Goal: Task Accomplishment & Management: Complete application form

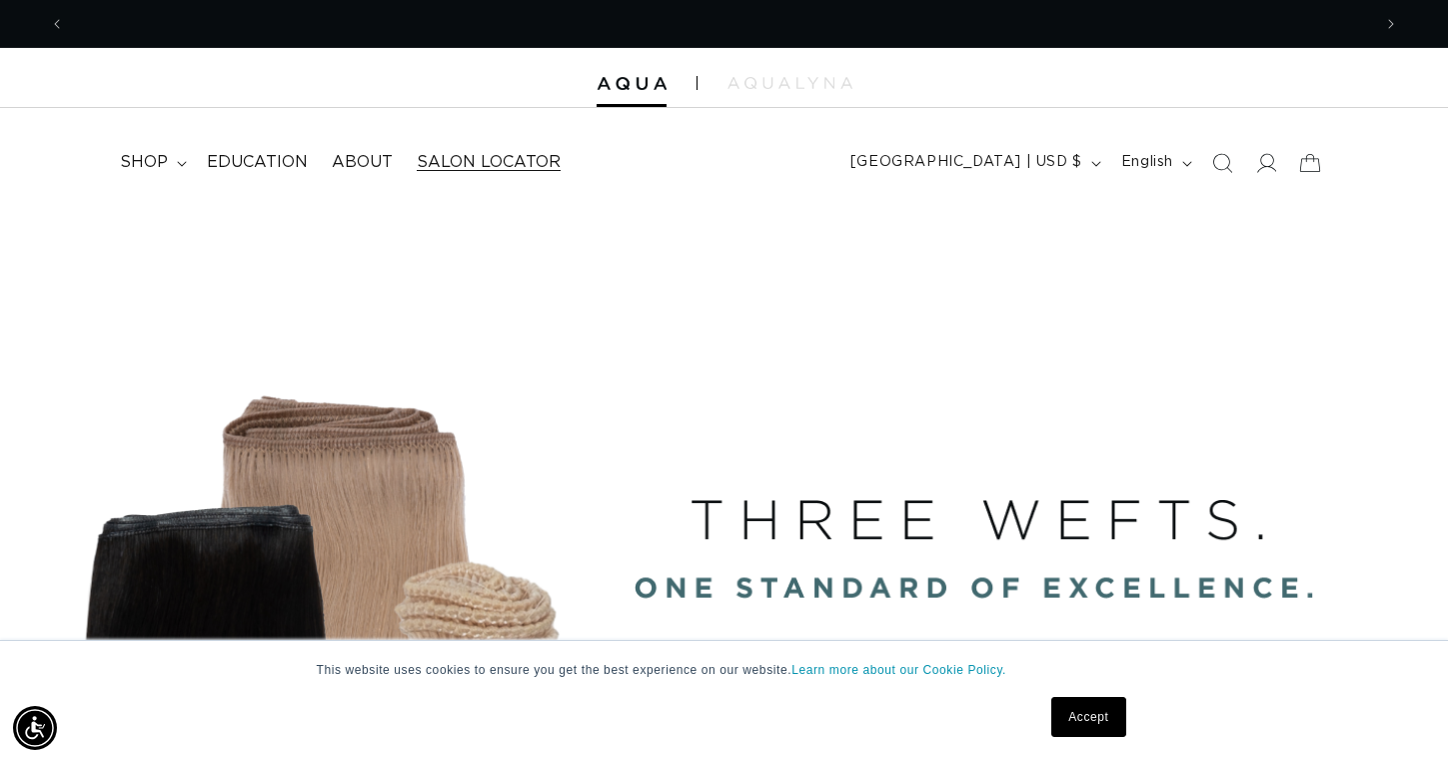
scroll to position [0, 2612]
click at [180, 163] on icon at bounding box center [181, 163] width 9 height 5
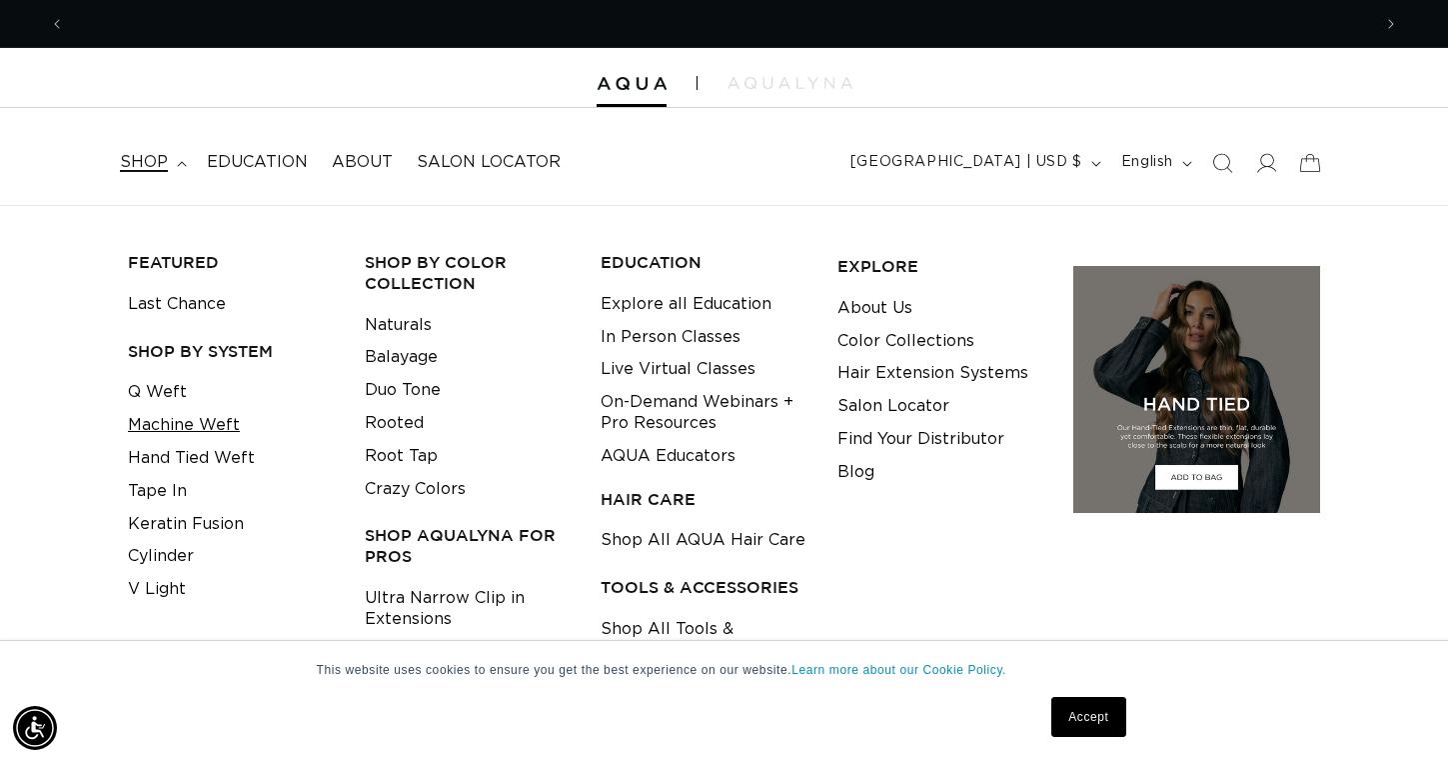
scroll to position [0, 0]
click at [171, 449] on link "Hand Tied Weft" at bounding box center [191, 458] width 127 height 33
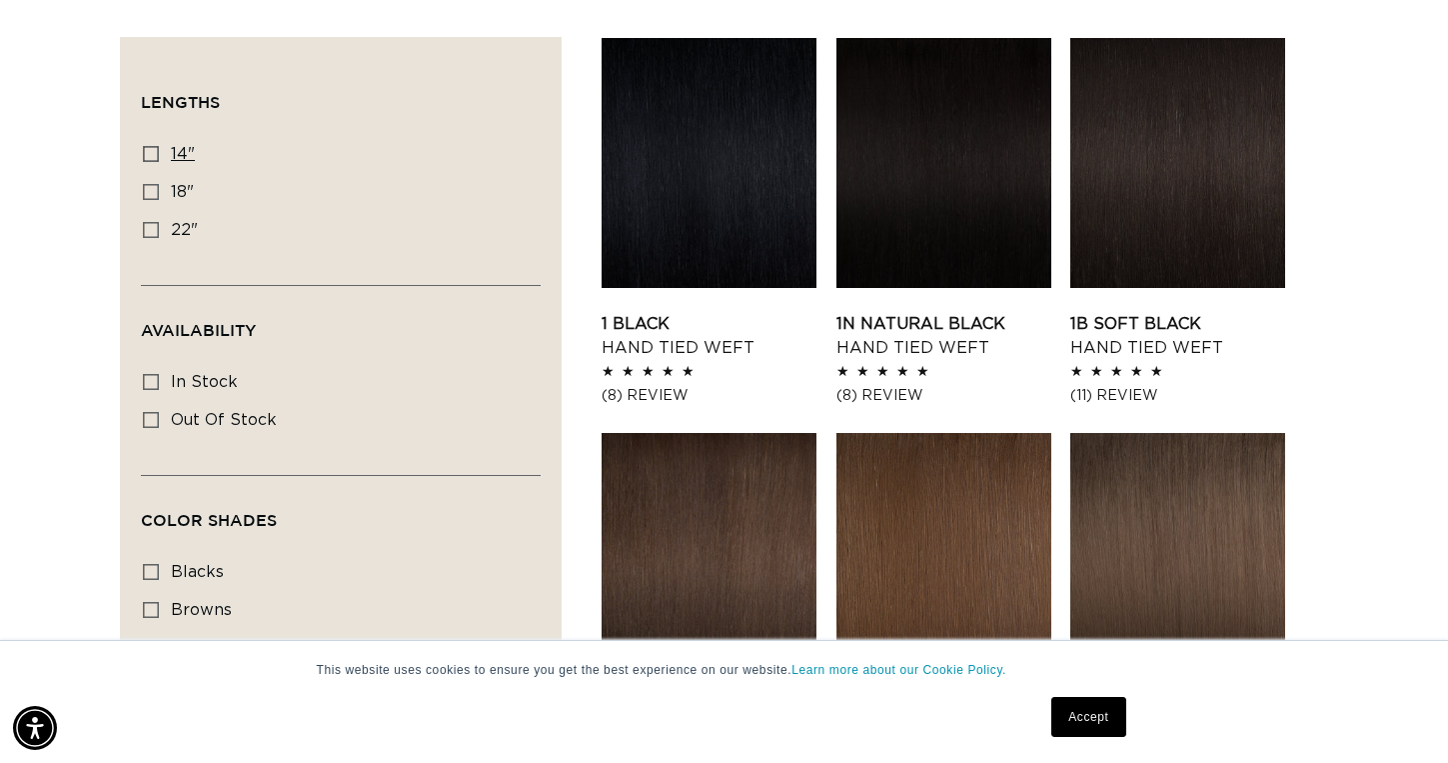
scroll to position [691, 0]
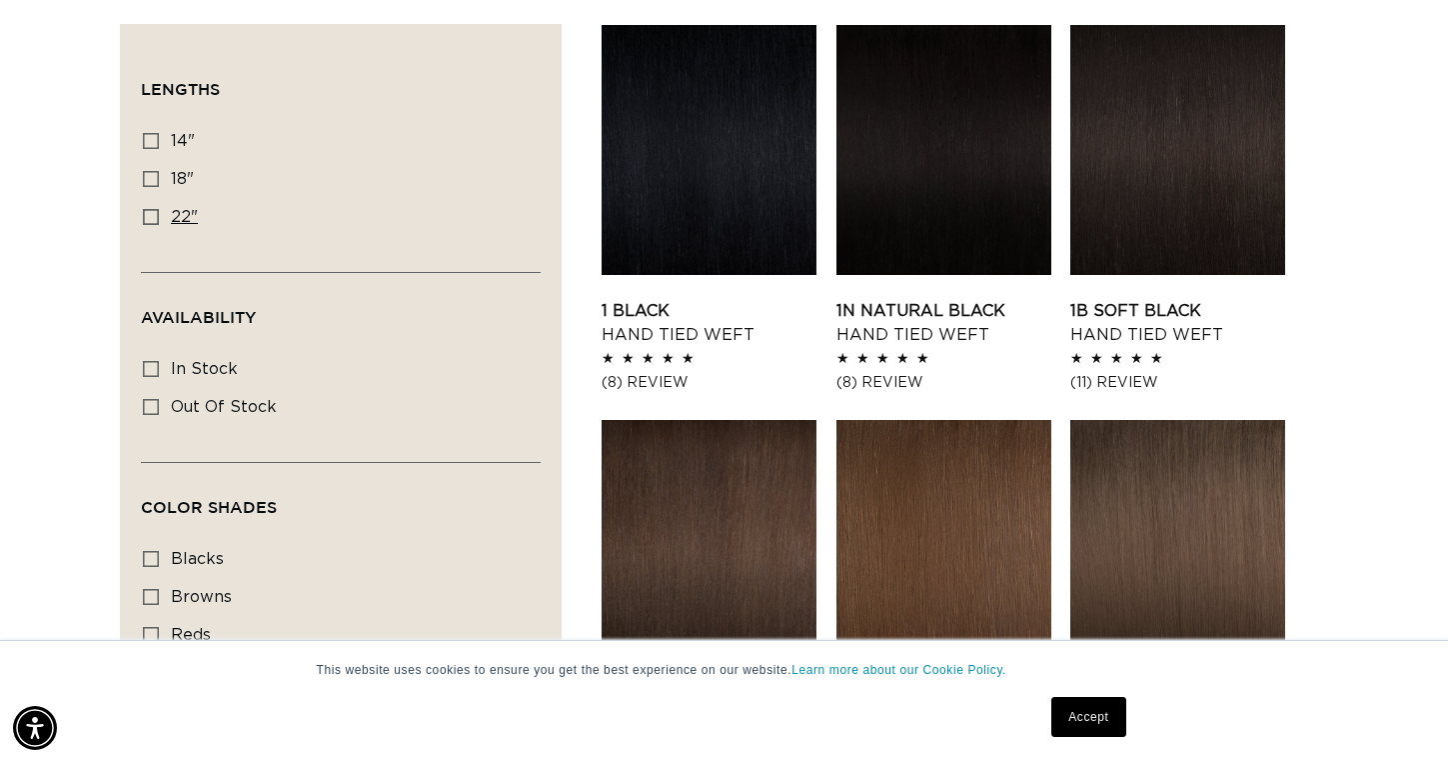
click at [148, 220] on icon at bounding box center [151, 217] width 16 height 16
click at [148, 220] on input "22" 22" (30 products)" at bounding box center [151, 217] width 16 height 16
checkbox input "true"
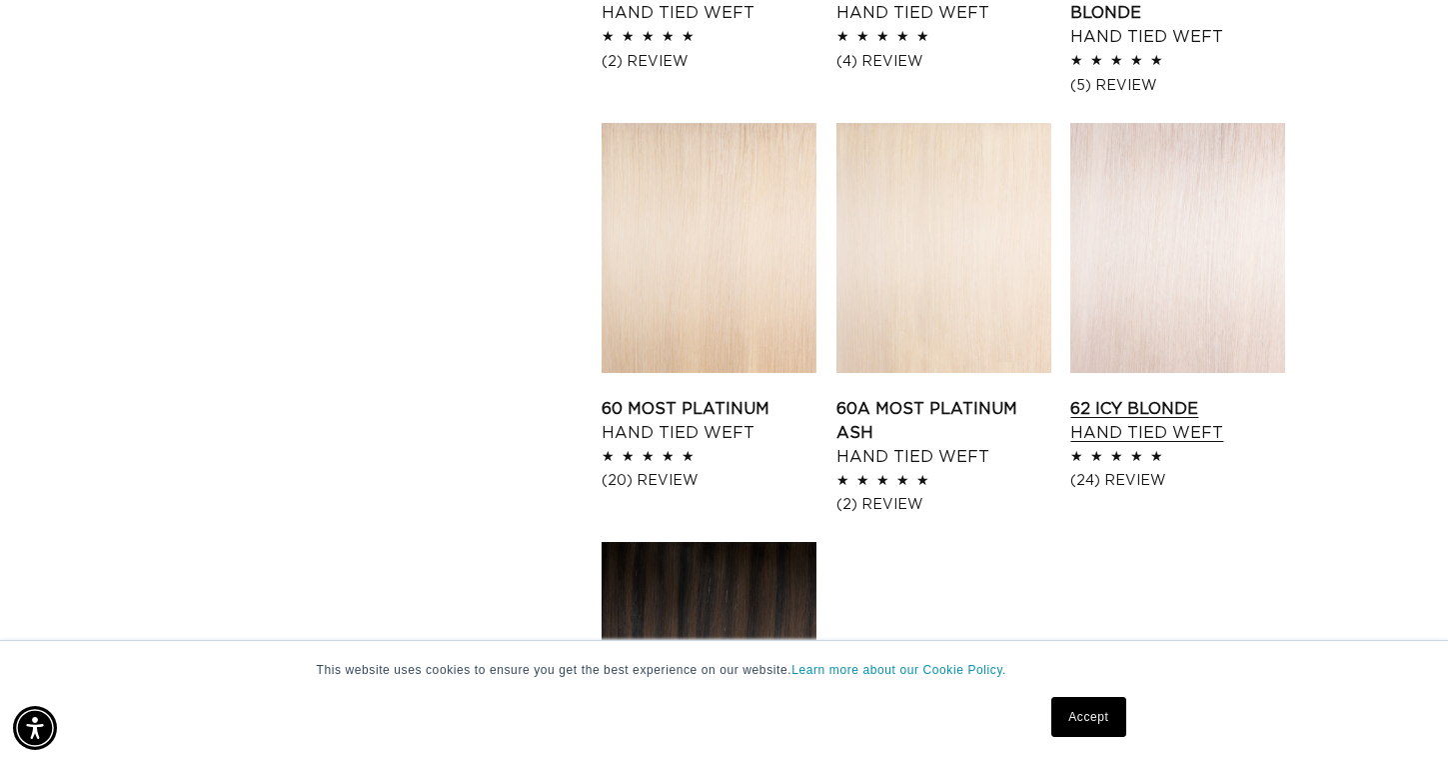
scroll to position [2216, 0]
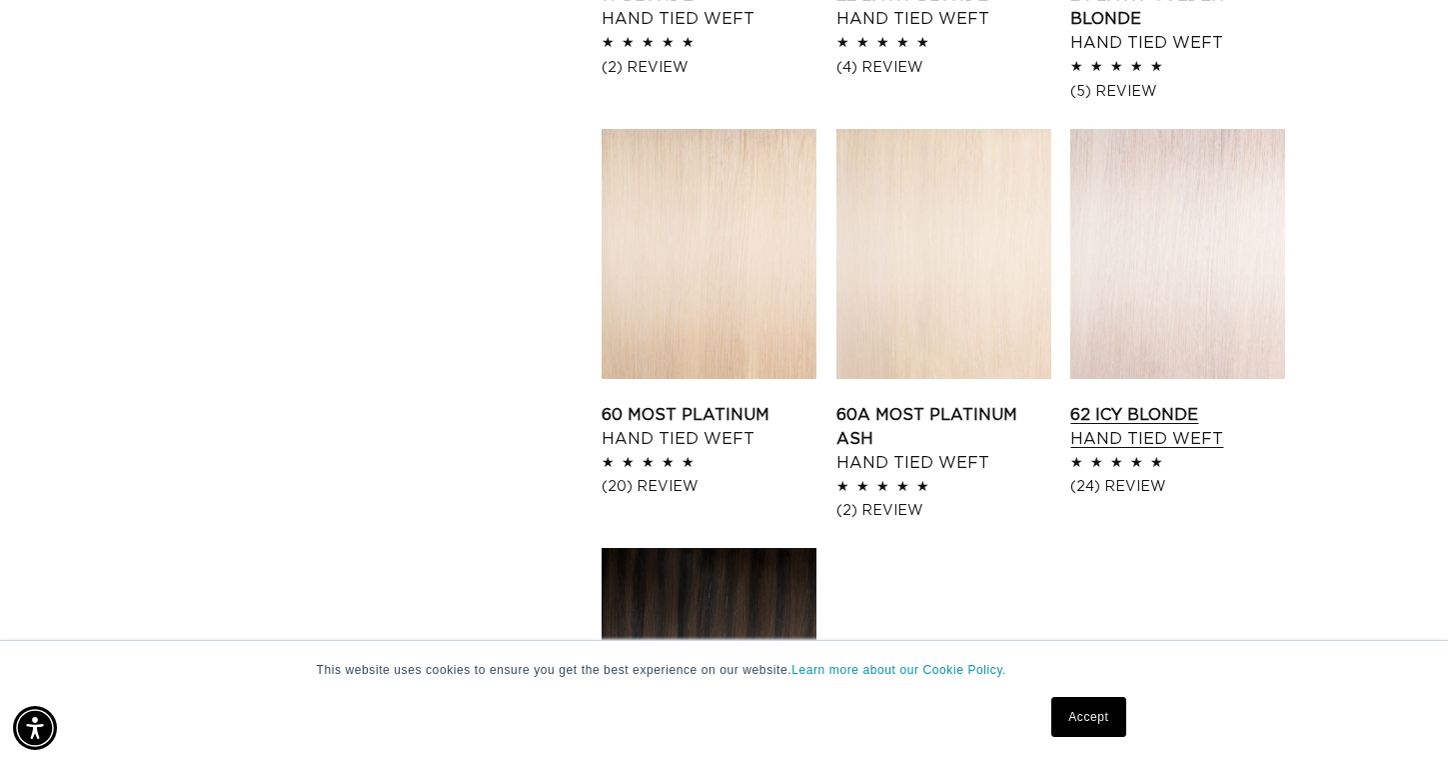
click at [1150, 403] on link "62 Icy Blonde Hand Tied Weft" at bounding box center [1177, 427] width 215 height 48
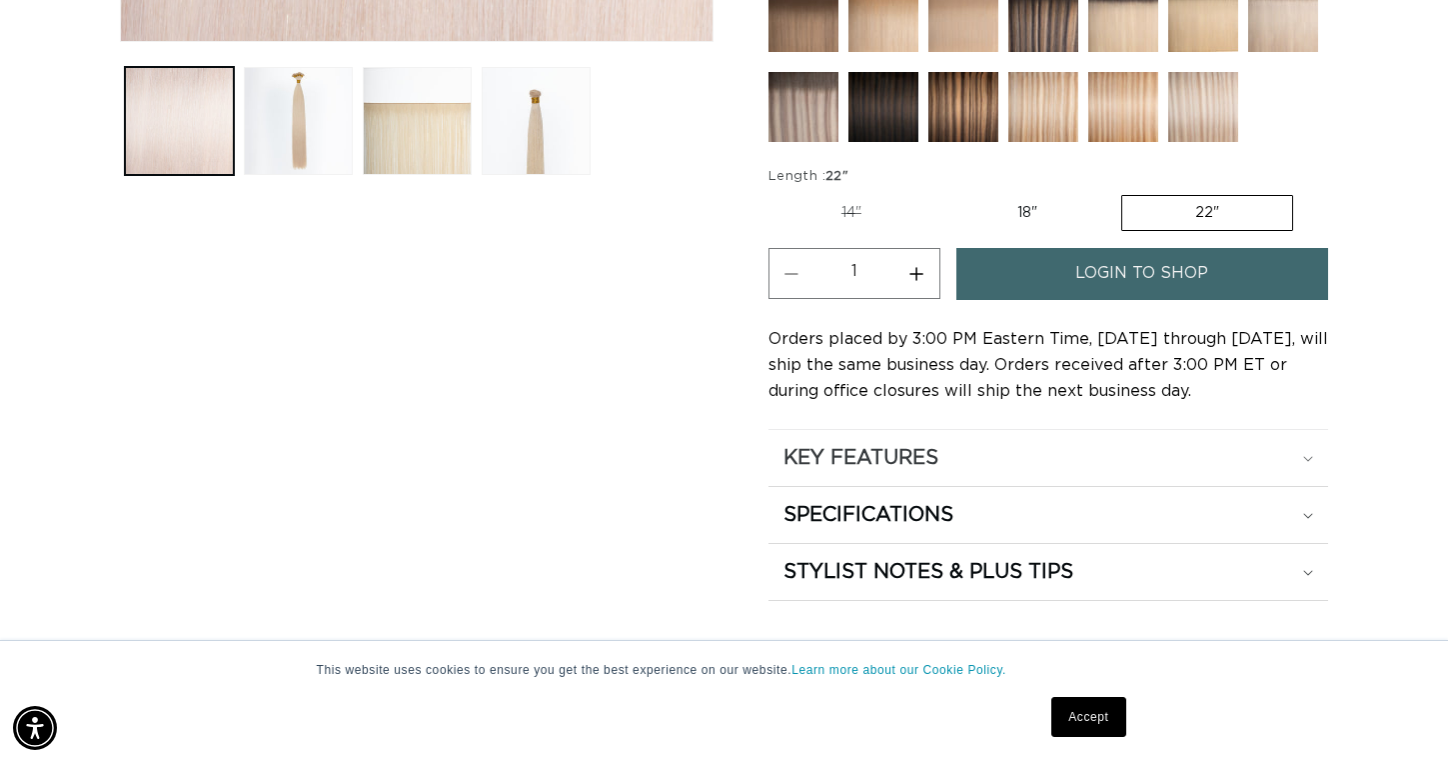
scroll to position [0, 1306]
click at [1080, 267] on span "login to shop" at bounding box center [1141, 273] width 133 height 51
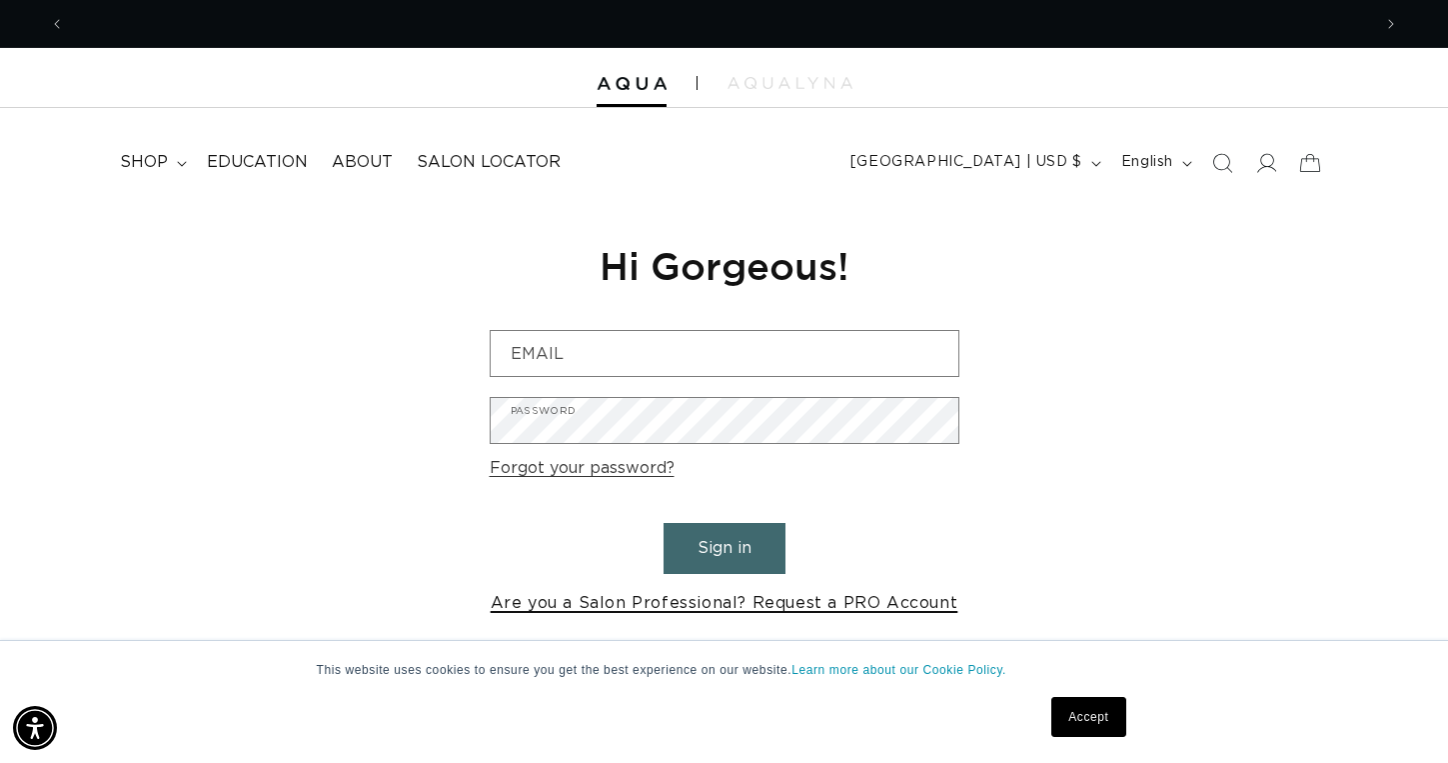
click at [596, 600] on link "Are you a Salon Professional? Request a PRO Account" at bounding box center [725, 603] width 468 height 29
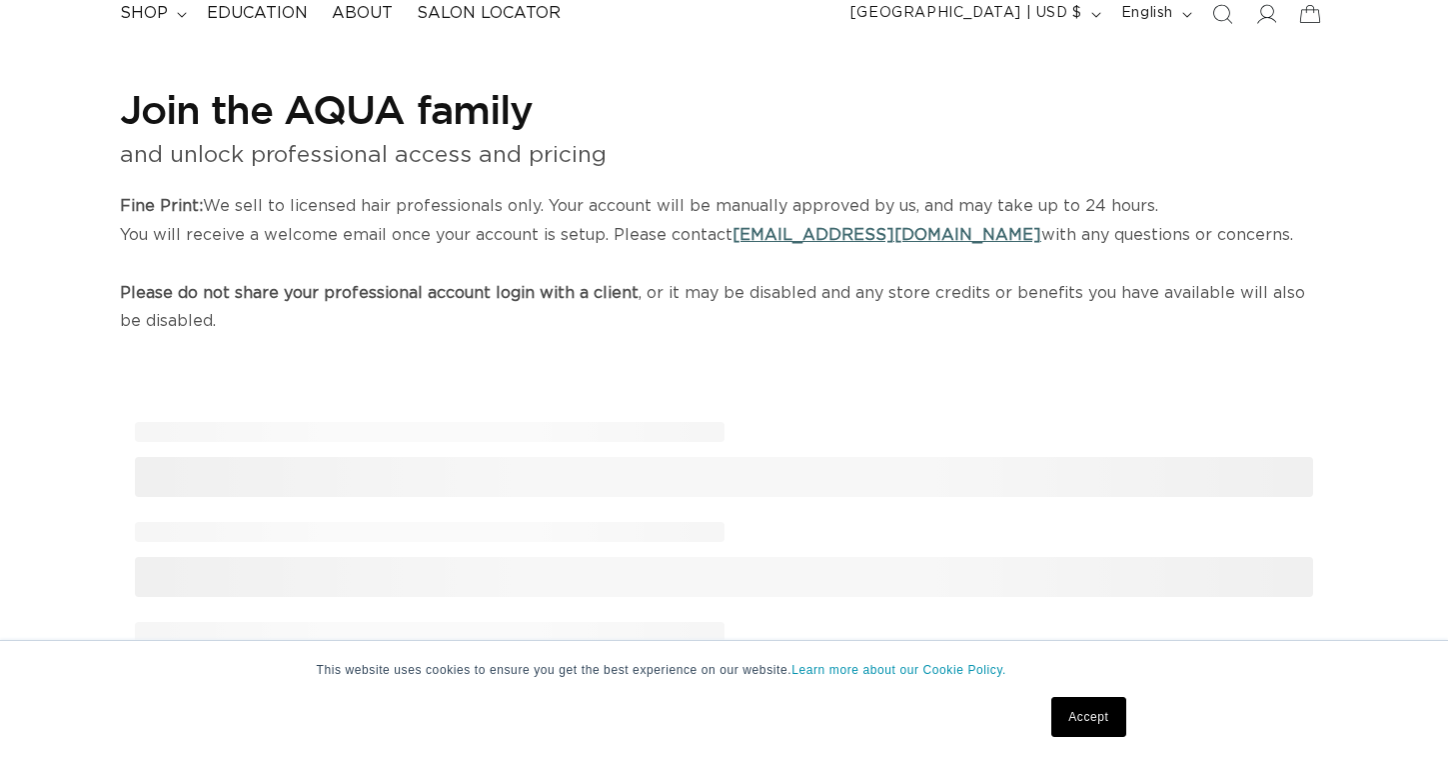
select select "US"
select select "[GEOGRAPHIC_DATA]"
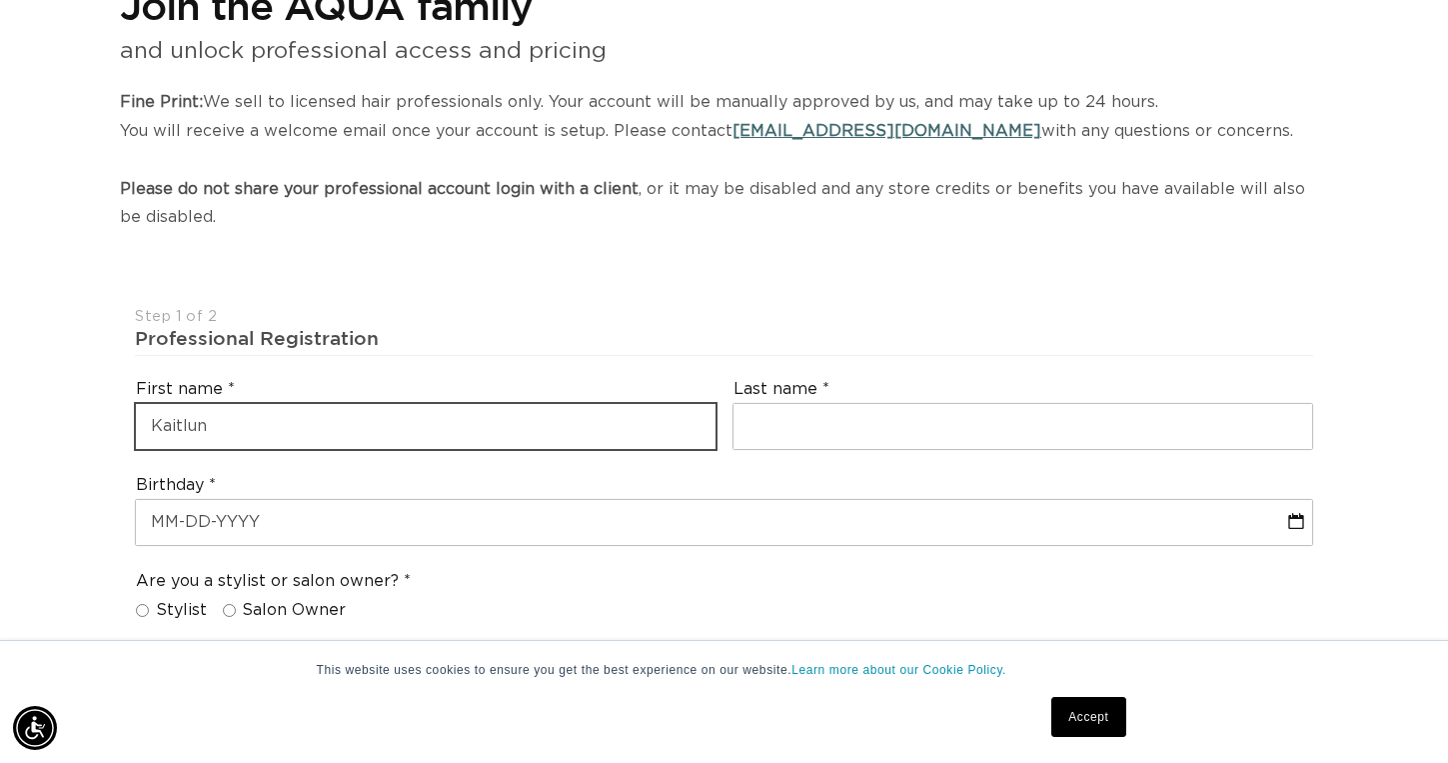
scroll to position [0, 2612]
type input "Kaitlyn"
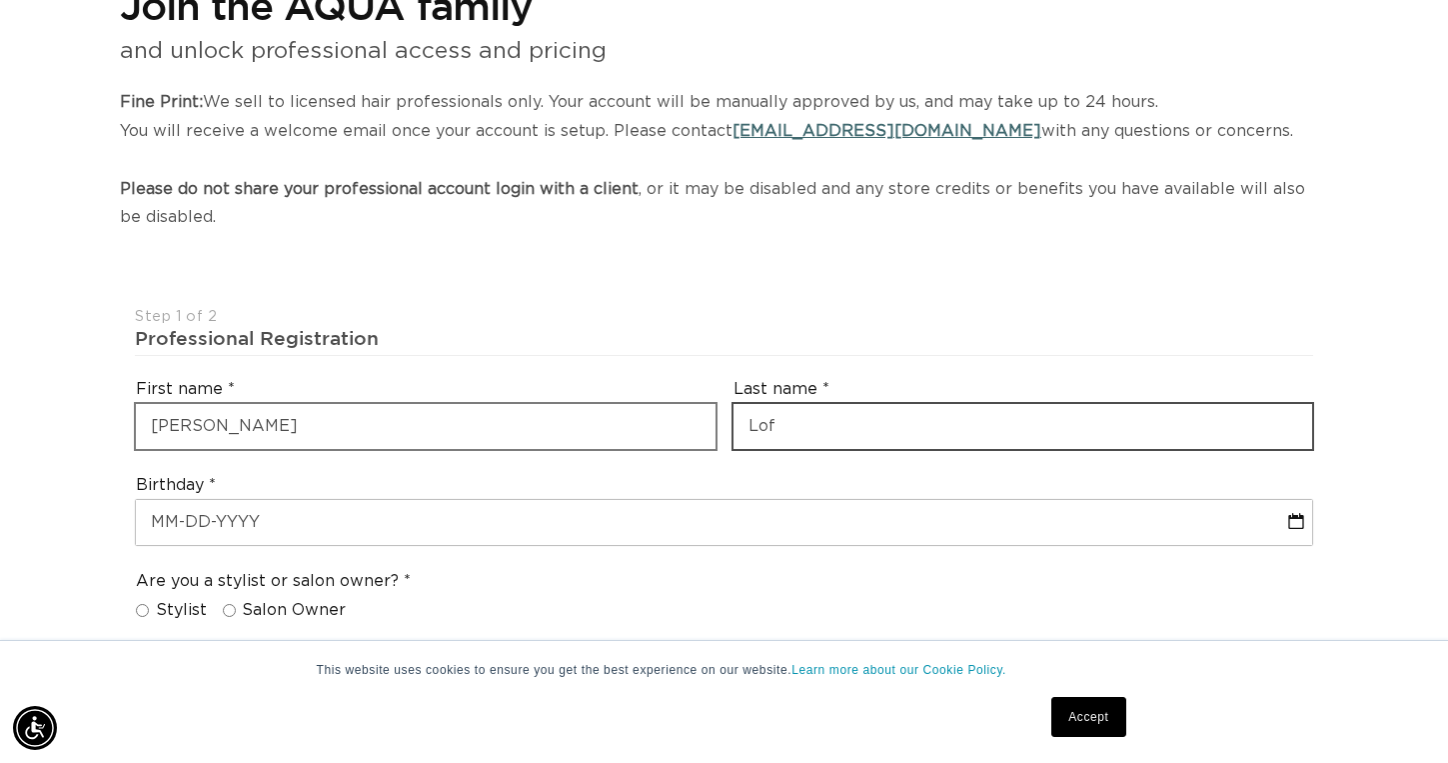
scroll to position [0, 0]
type input "Lofton"
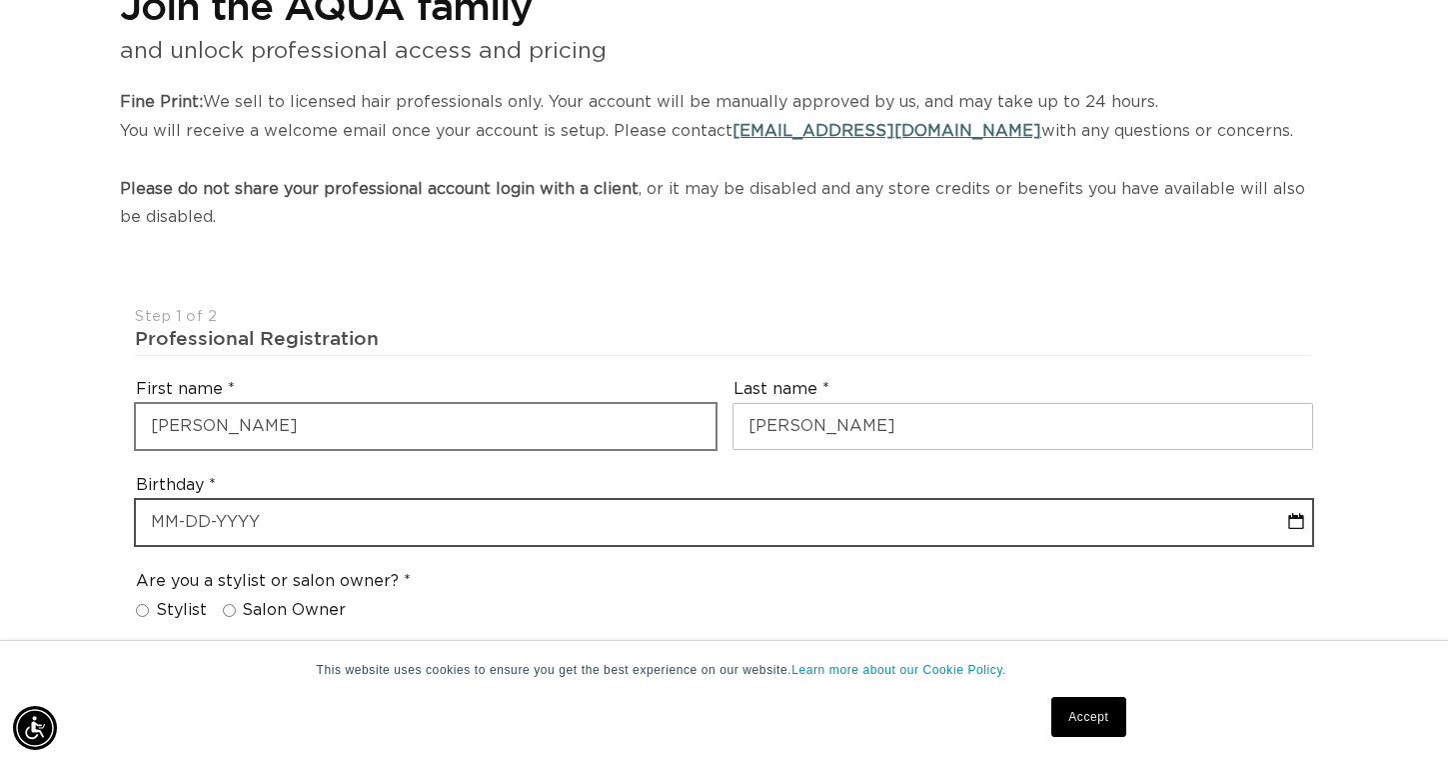
select select "8"
select select "2025"
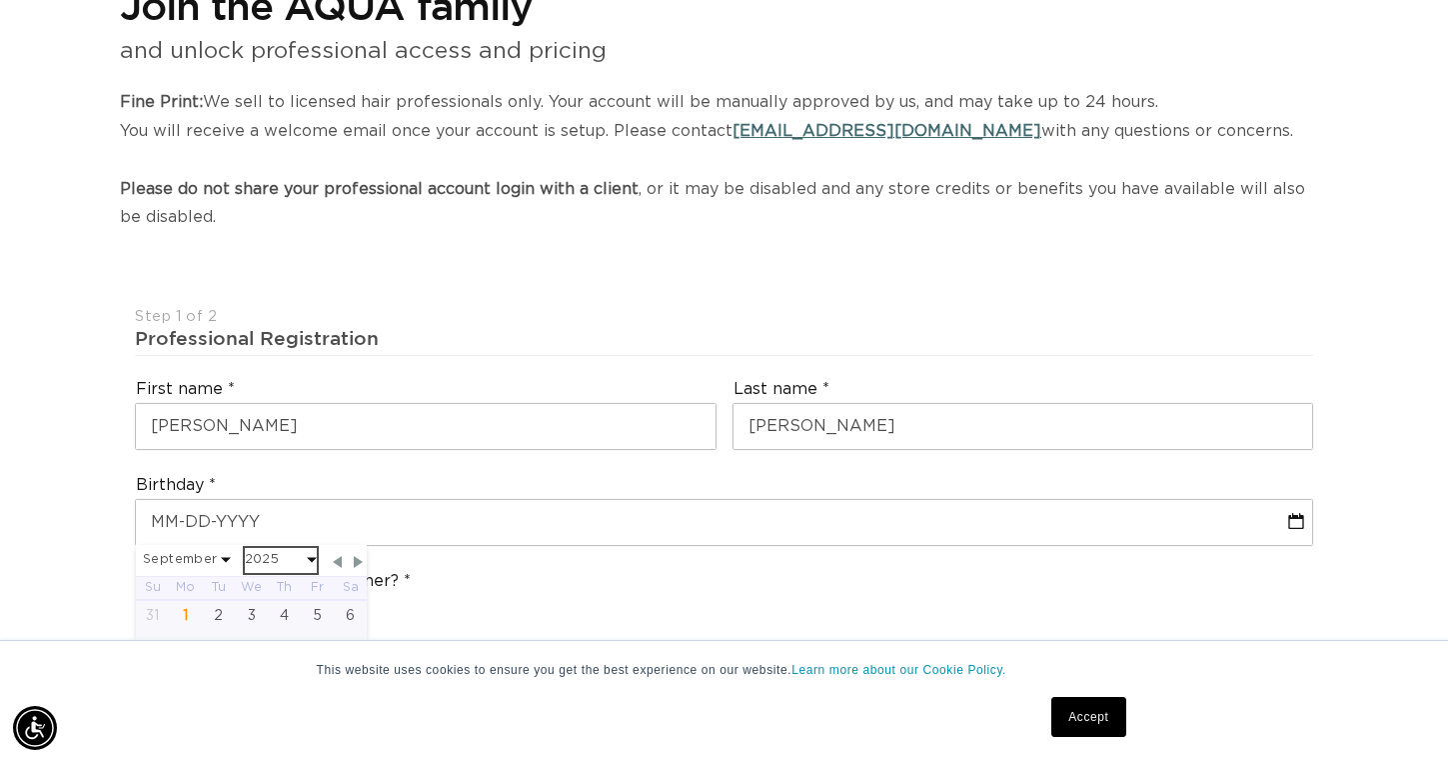
scroll to position [0, 1306]
select select "8"
select select "1992"
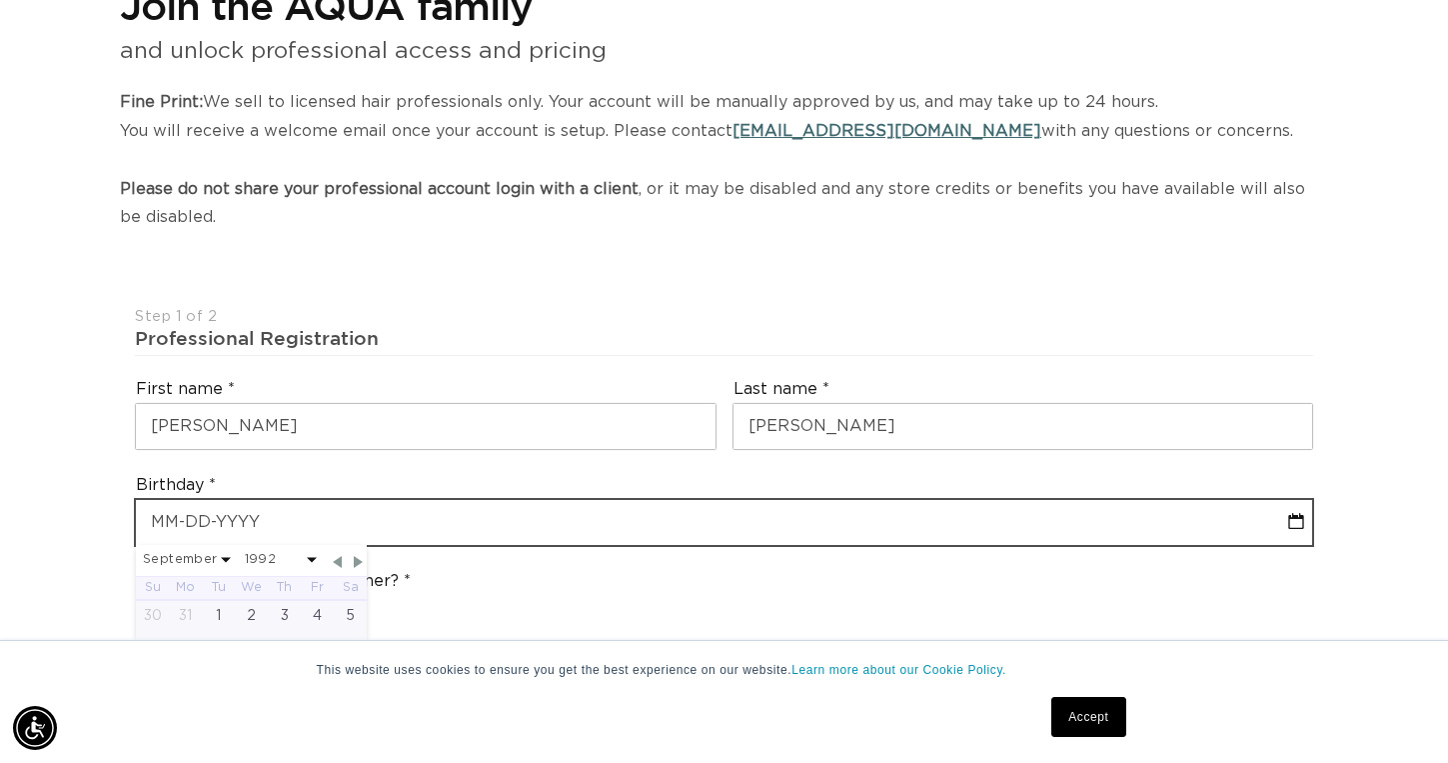
click at [308, 500] on input "text" at bounding box center [724, 522] width 1176 height 45
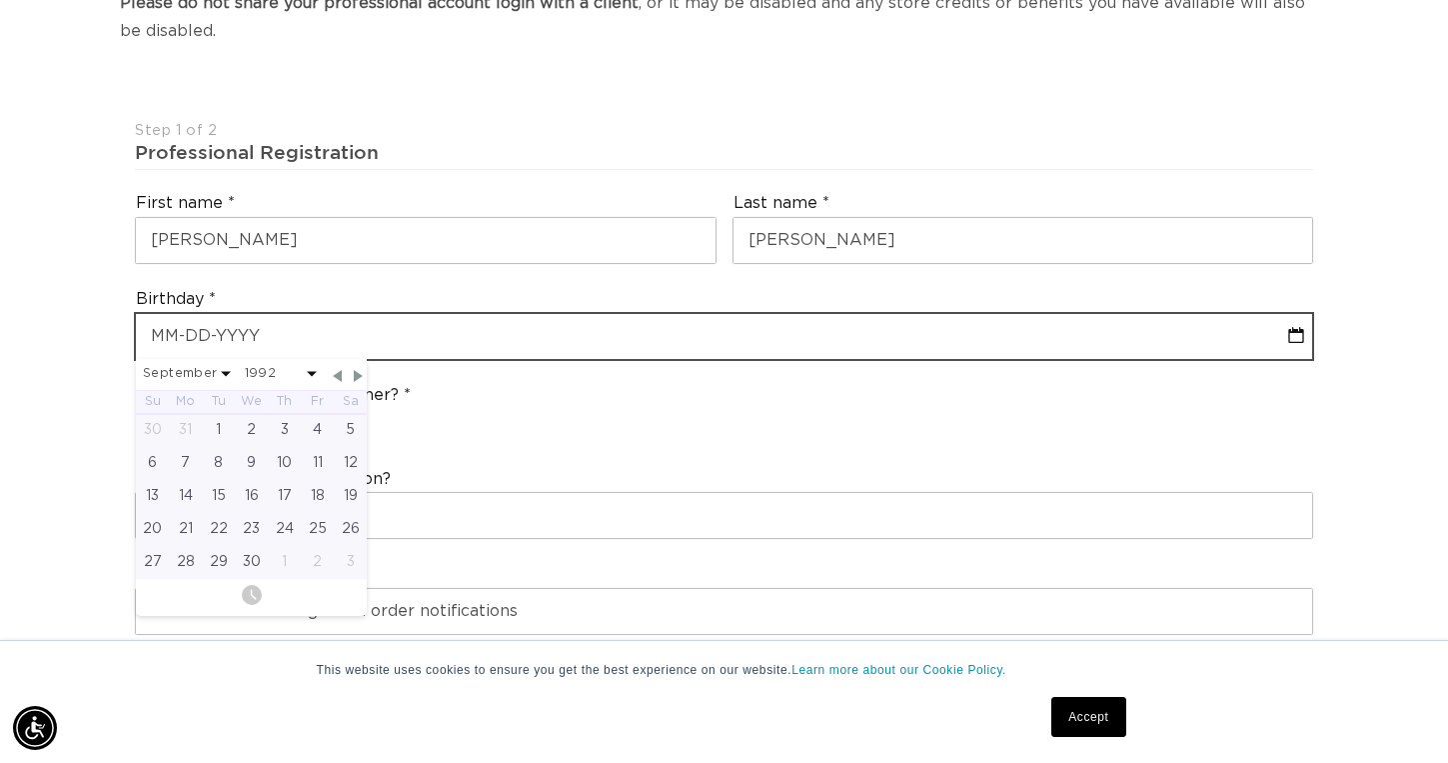
scroll to position [441, 0]
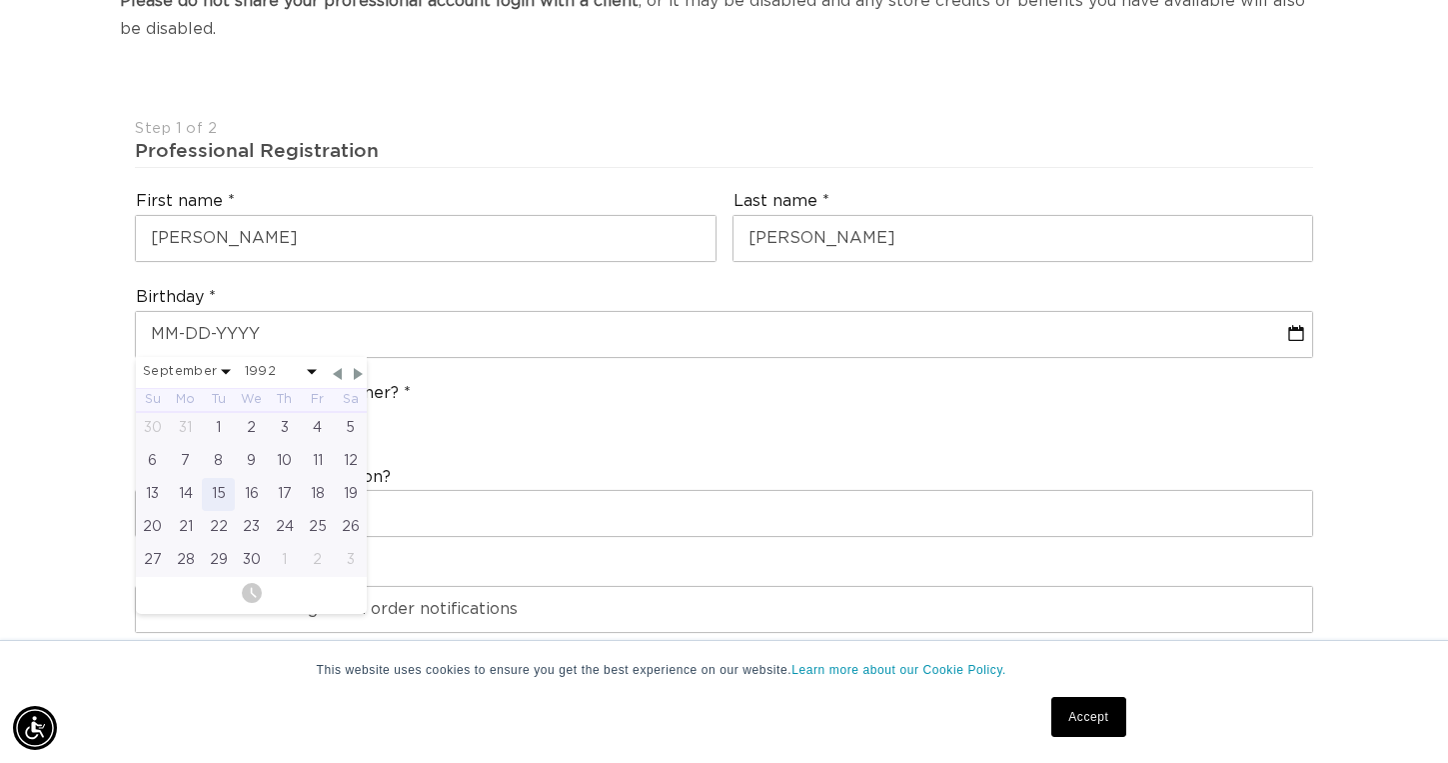
click at [218, 487] on div "15" at bounding box center [218, 494] width 33 height 33
type input "09-15-1992"
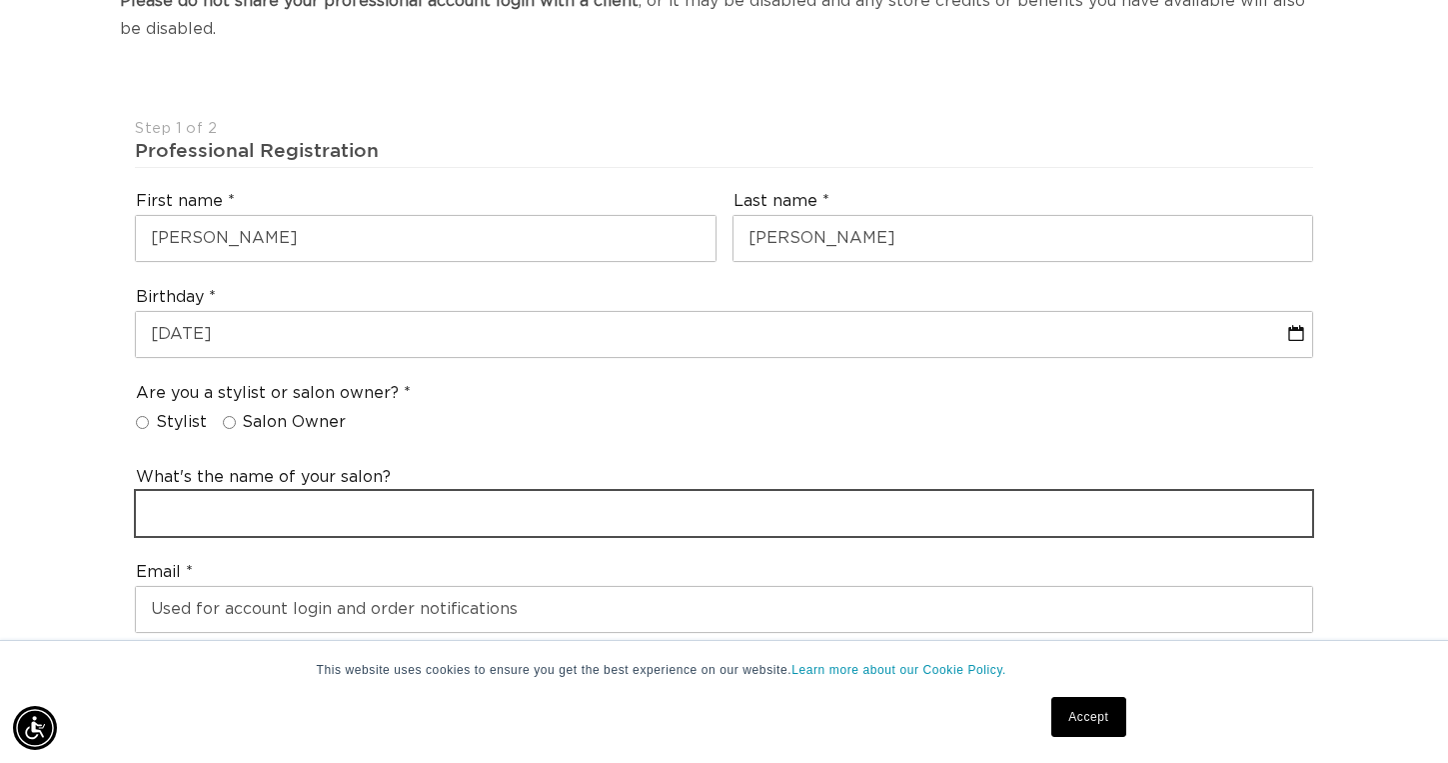
scroll to position [0, 1306]
type input "T"
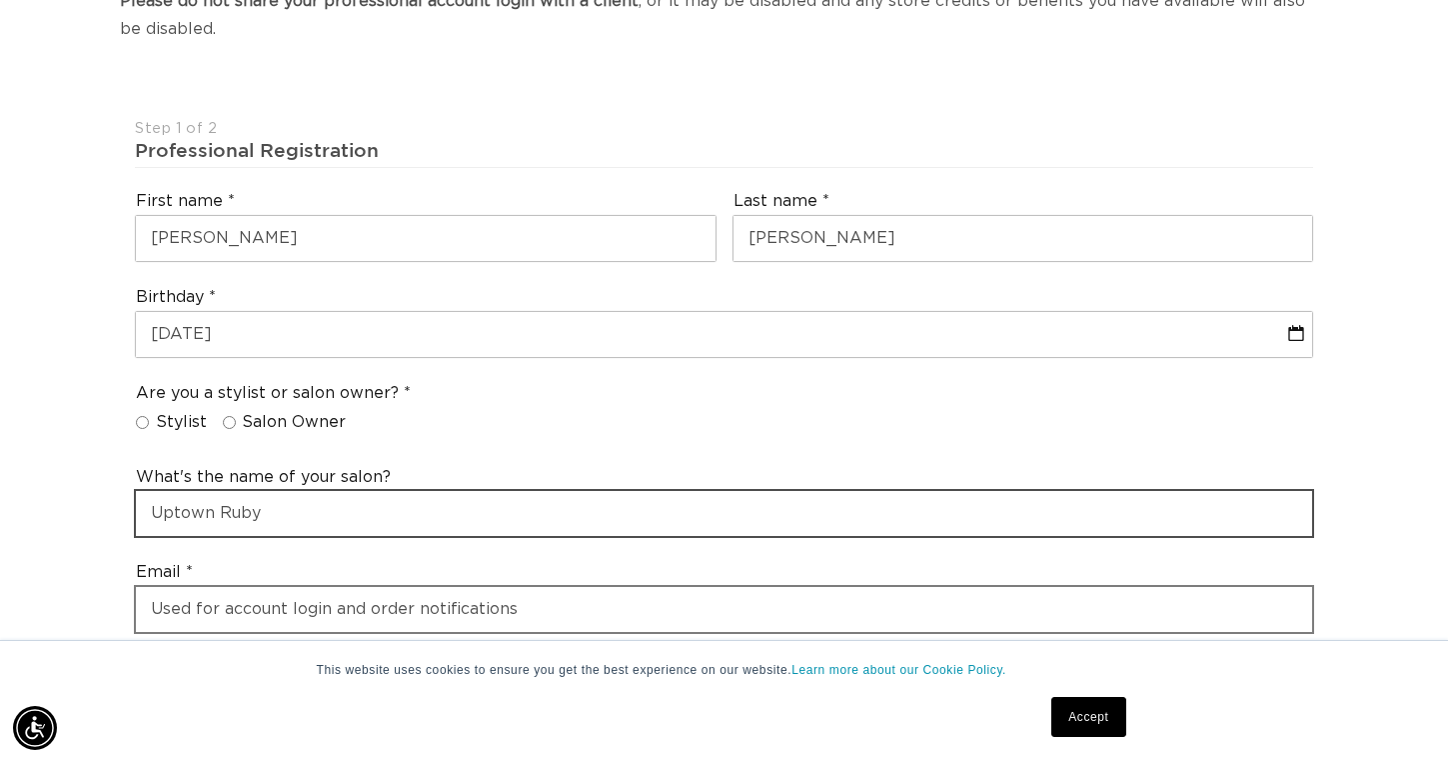
type input "Uptown Ruby"
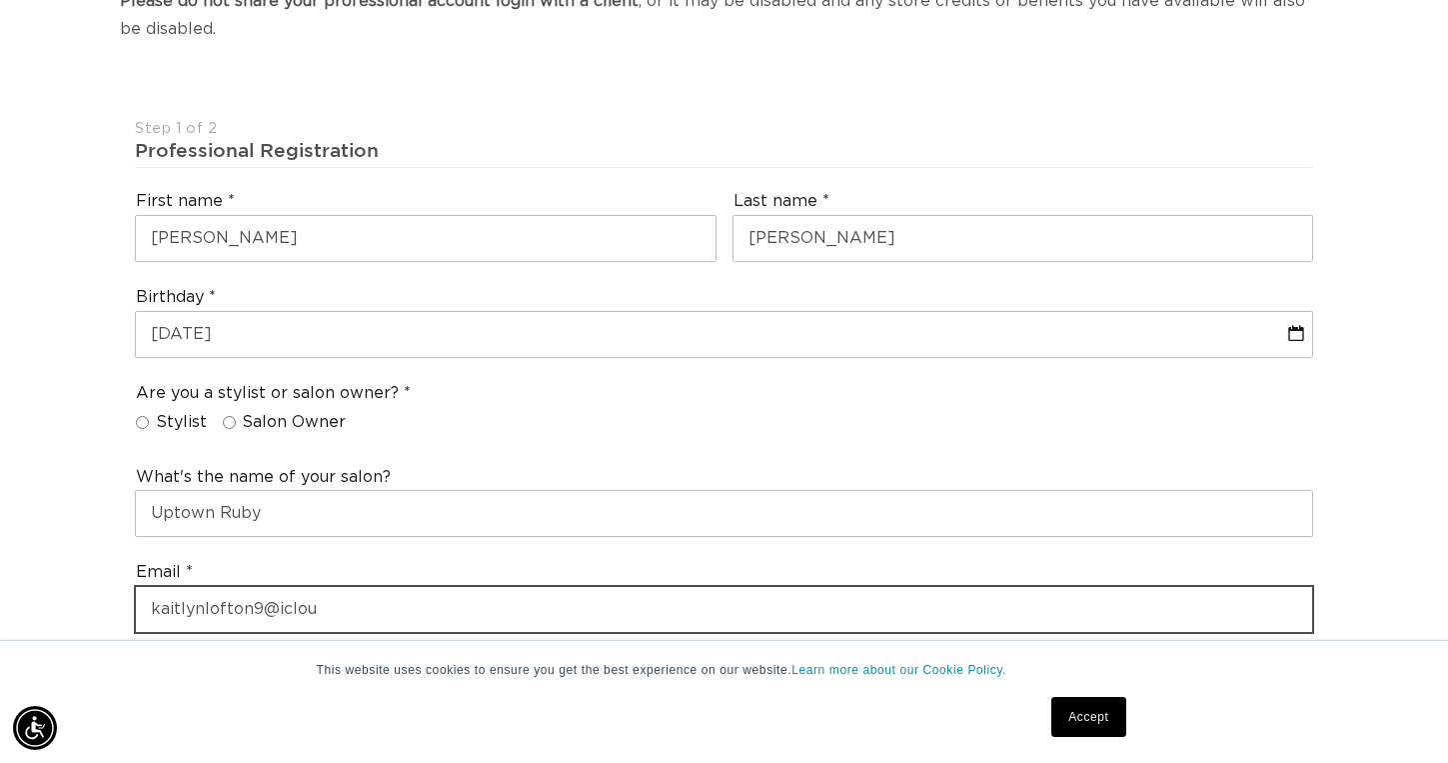
scroll to position [0, 1306]
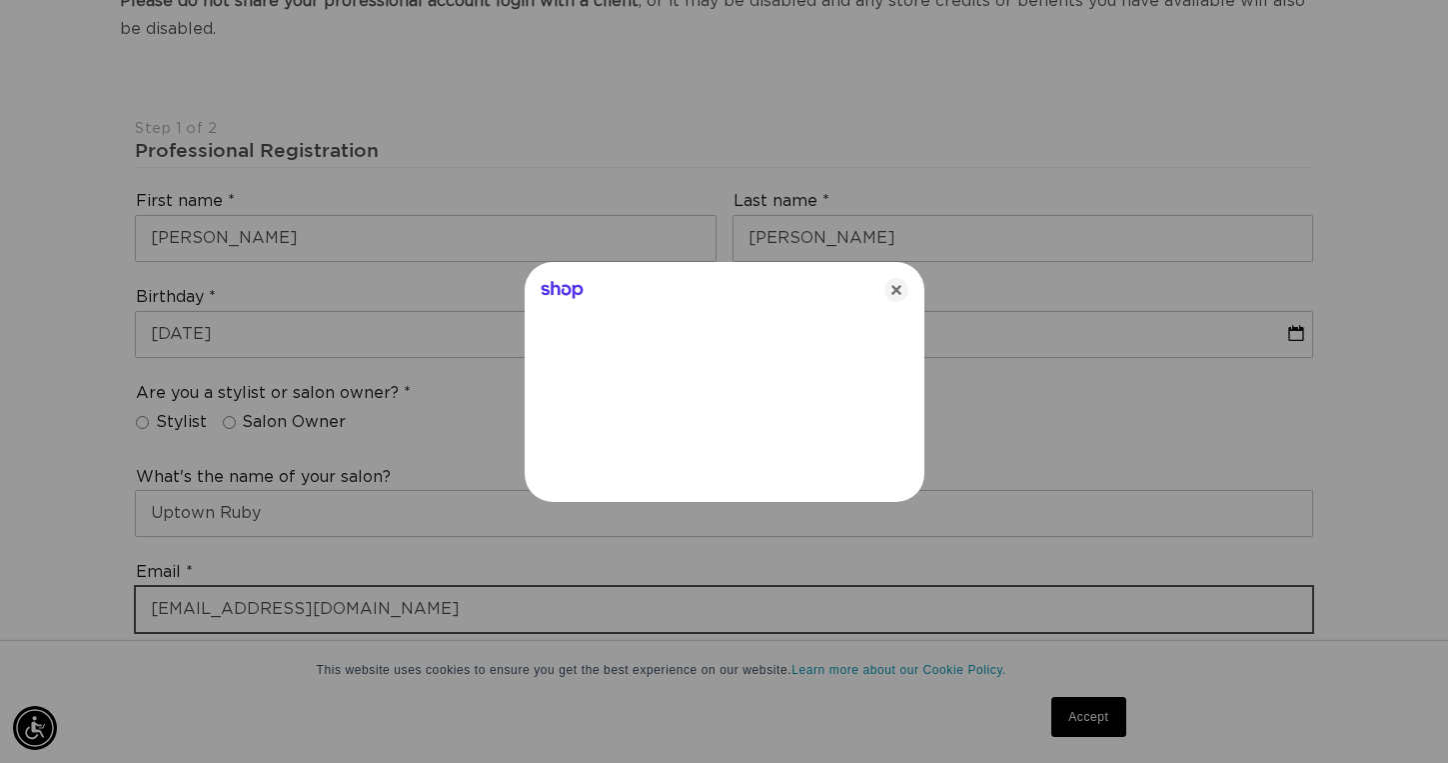
type input "kaitlynlofton9@icloud.com"
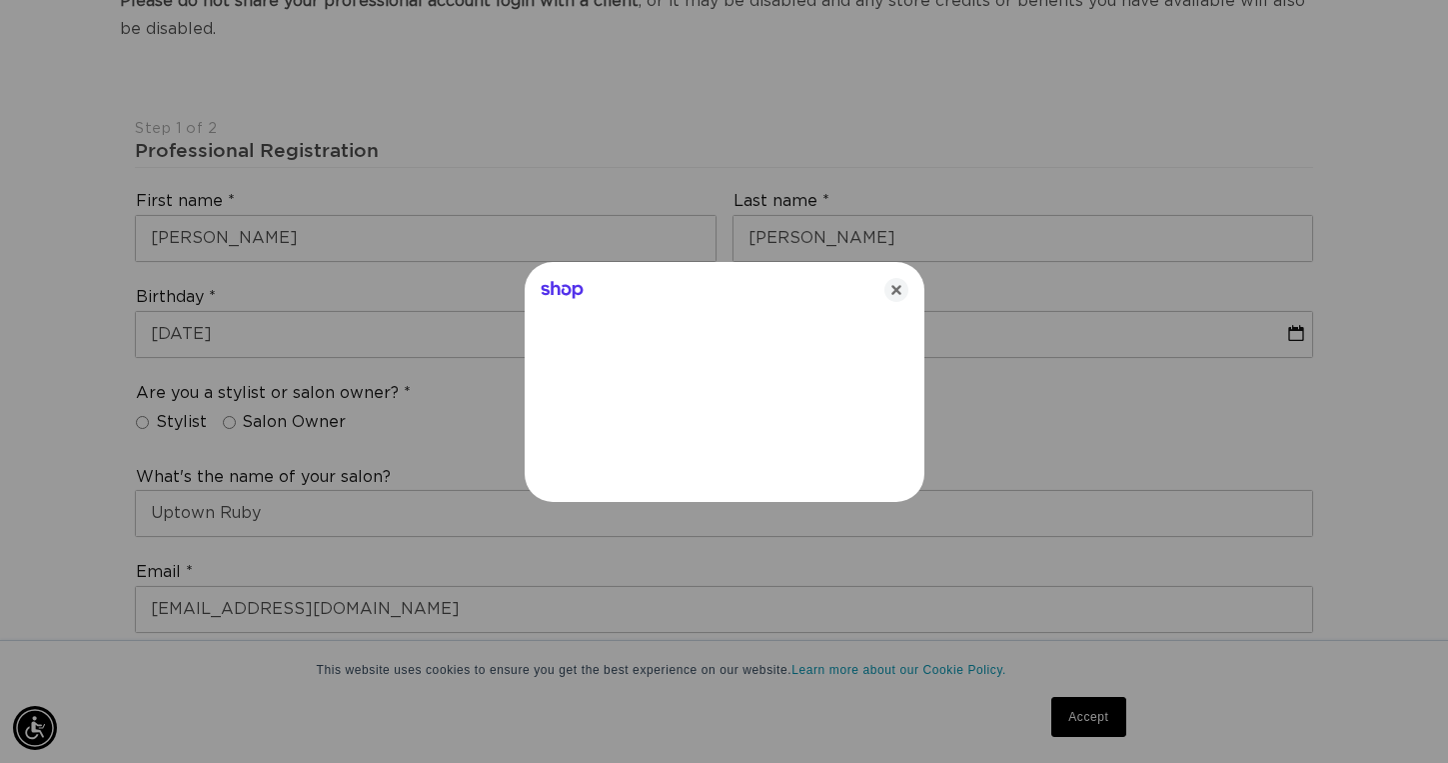
scroll to position [0, 2612]
click at [895, 286] on icon "Close" at bounding box center [896, 290] width 24 height 24
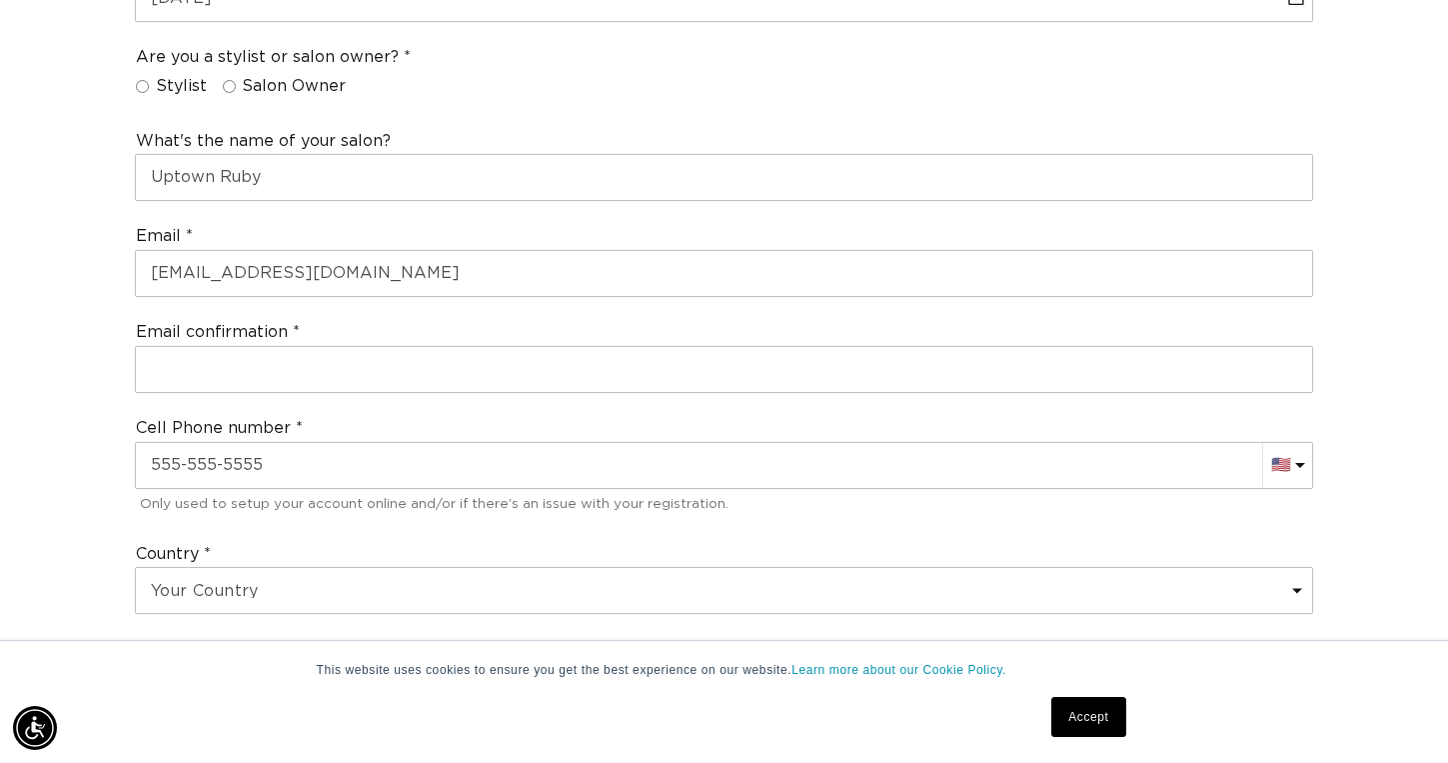
scroll to position [0, 0]
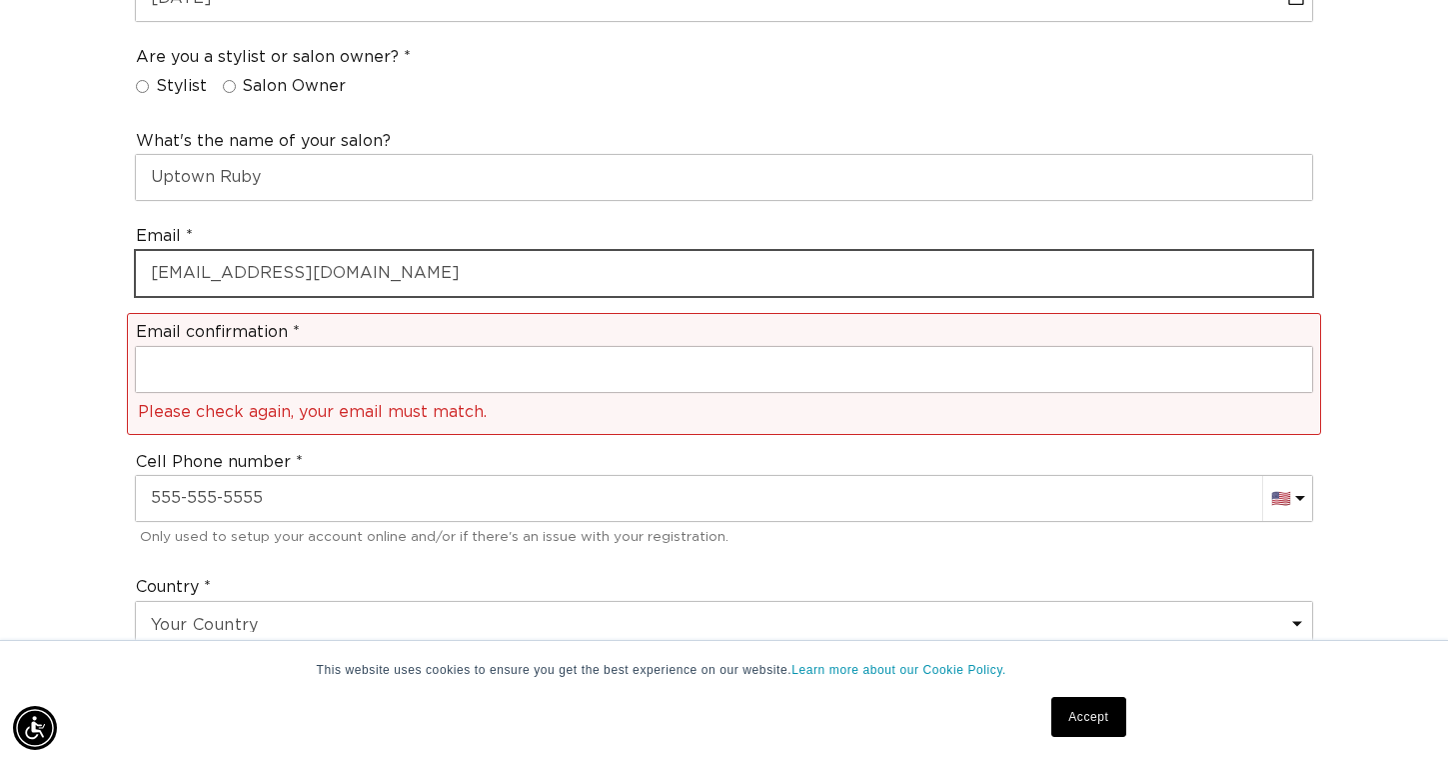
drag, startPoint x: 150, startPoint y: 261, endPoint x: 350, endPoint y: 278, distance: 200.6
click at [350, 278] on input "kaitlynlofton9@icloud.com" at bounding box center [724, 273] width 1176 height 45
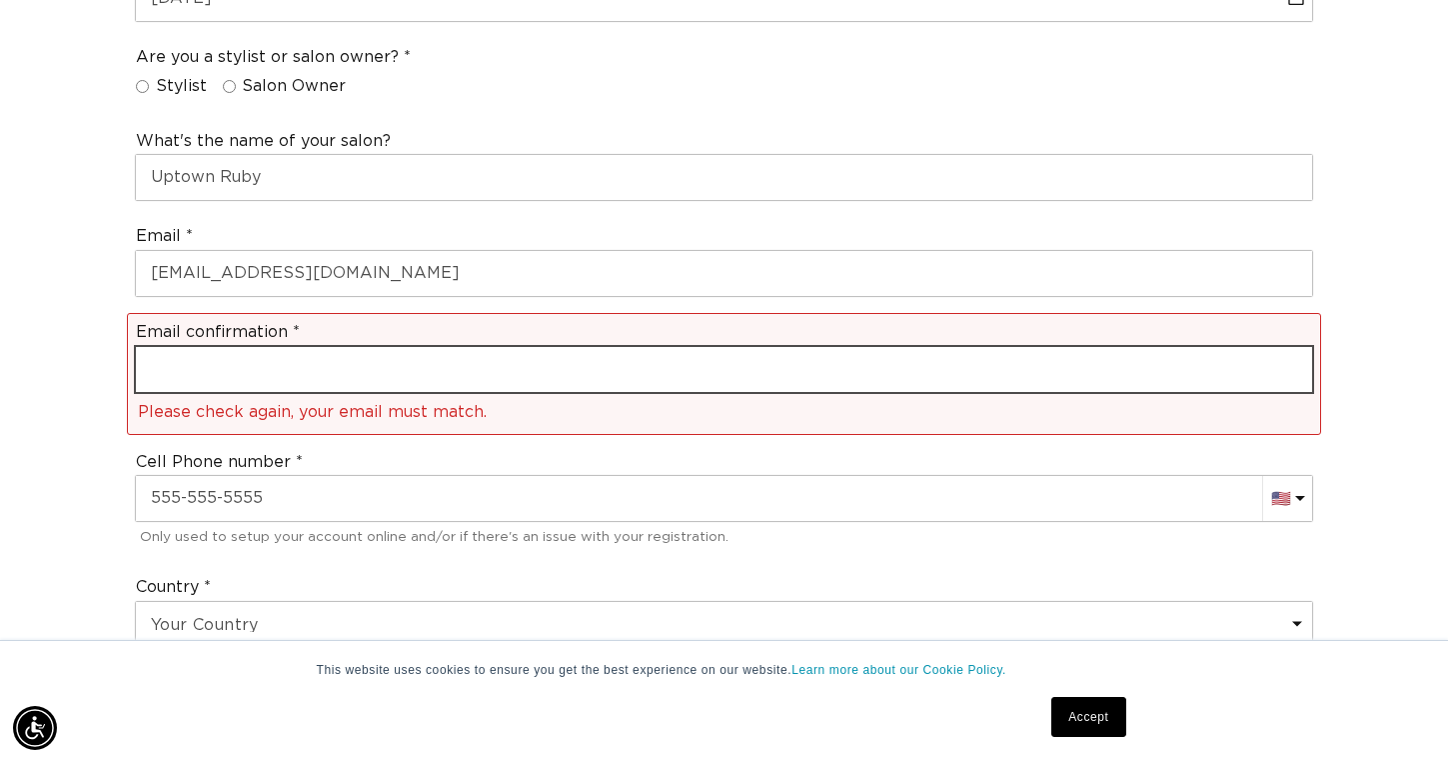
click at [230, 360] on input "email" at bounding box center [724, 369] width 1176 height 45
paste input "kaitlynlofton9@icloud.com"
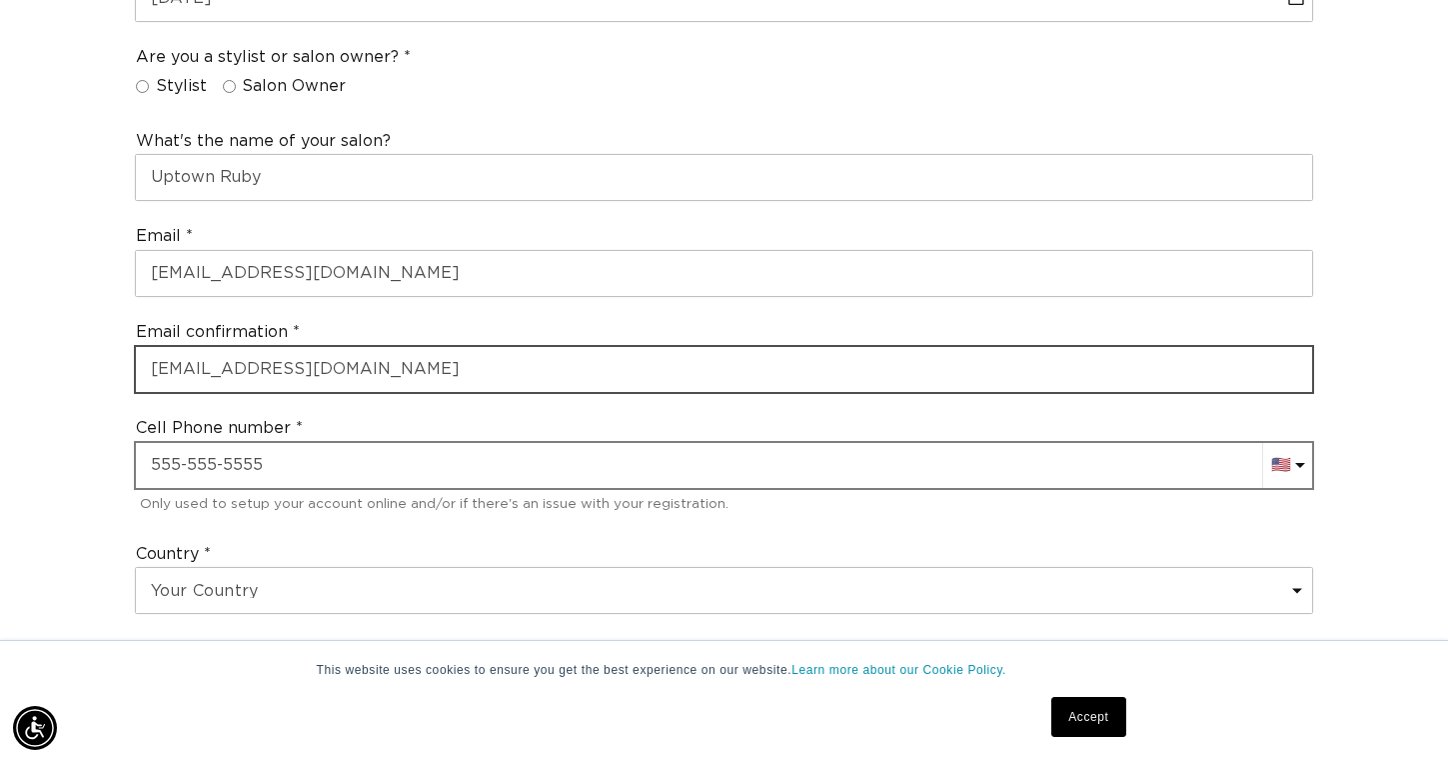
type input "kaitlynlofton9@icloud.com"
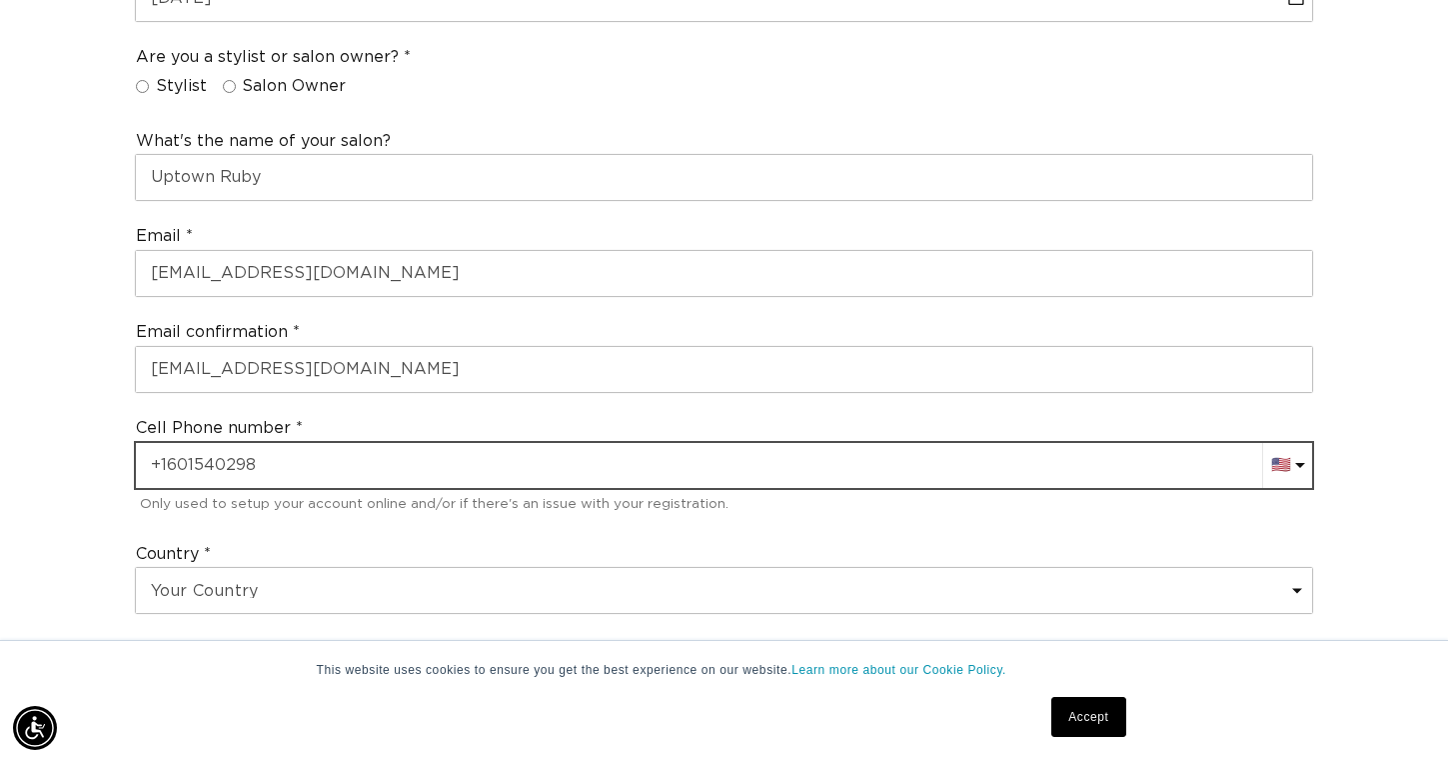
type input "+1 601 540 2988"
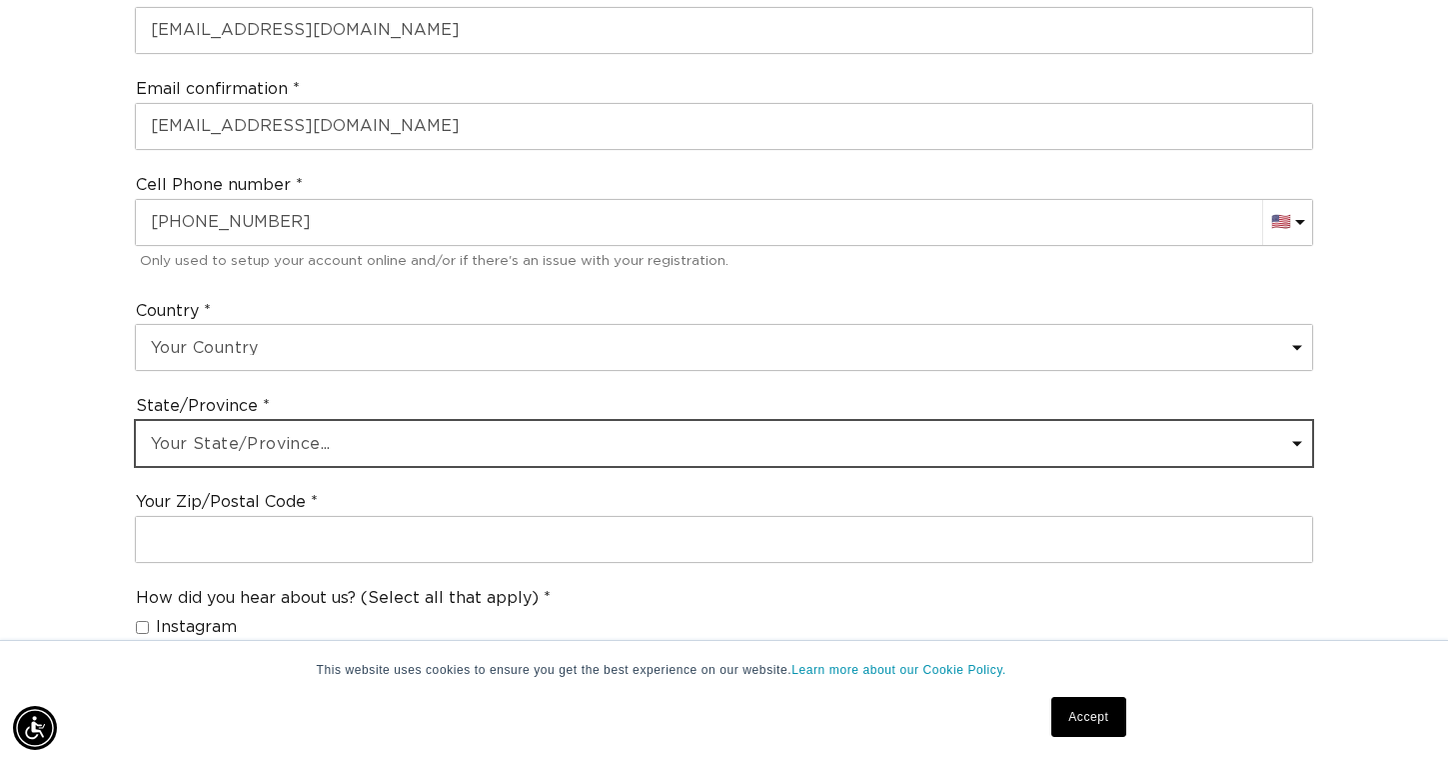
scroll to position [0, 0]
select select "Mississippi"
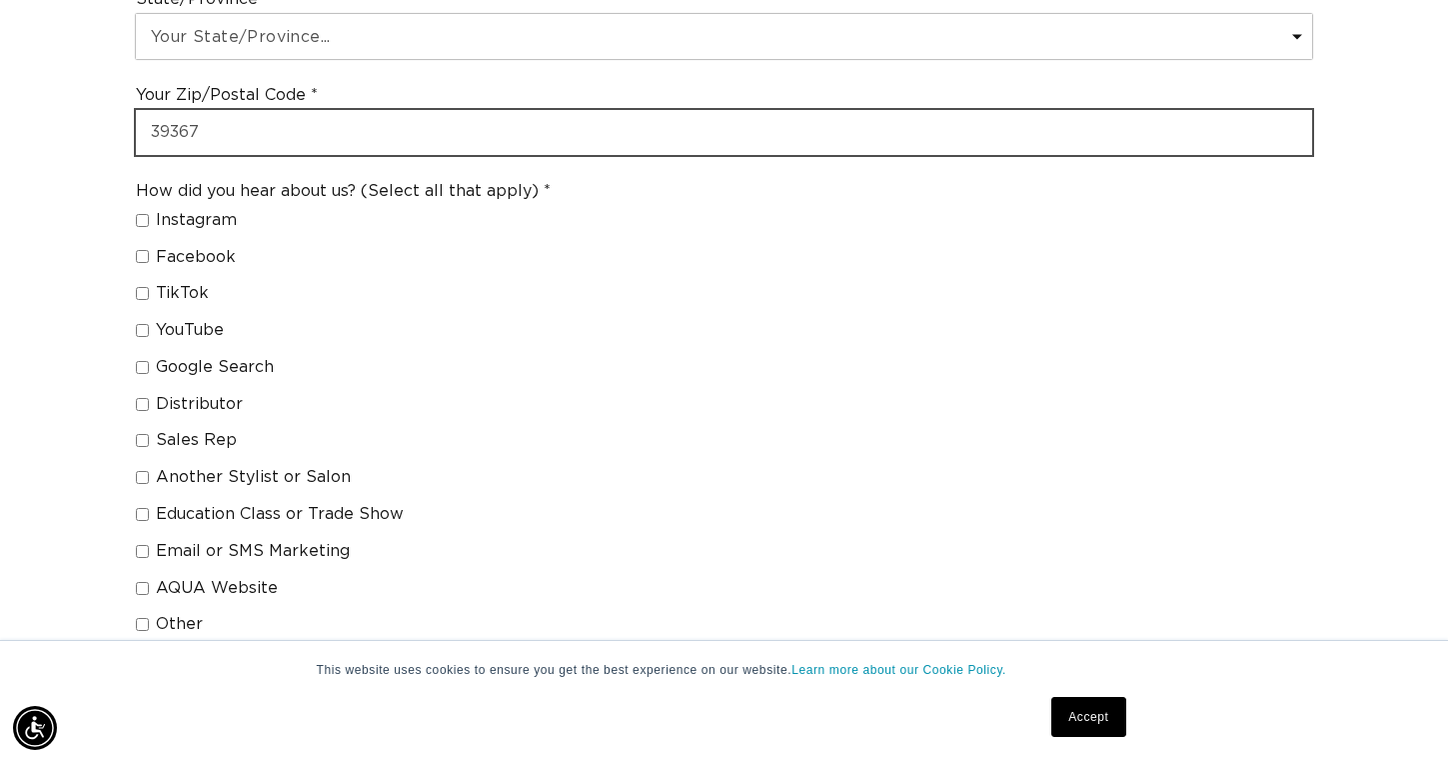
scroll to position [0, 2612]
type input "39367"
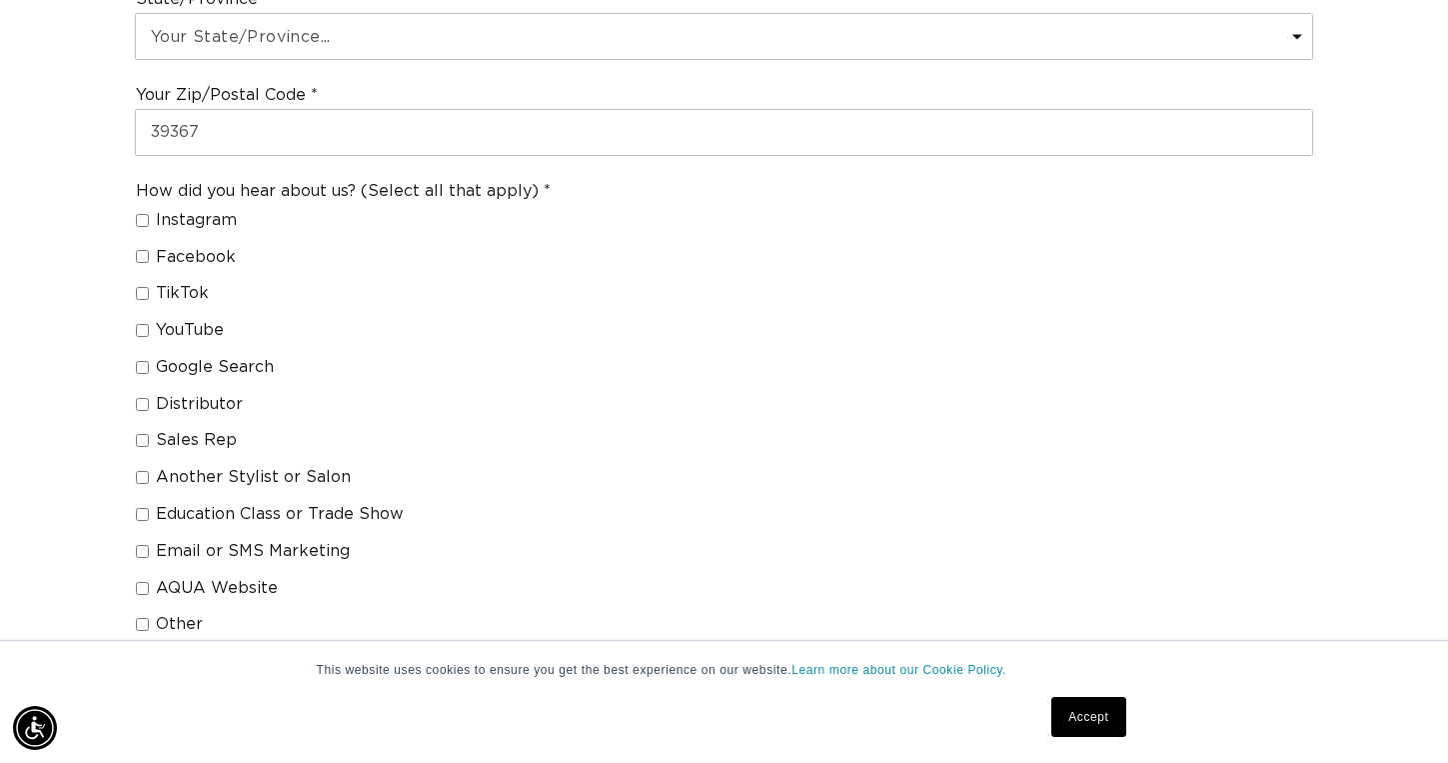
click at [145, 287] on input "TikTok" at bounding box center [142, 293] width 13 height 13
checkbox input "true"
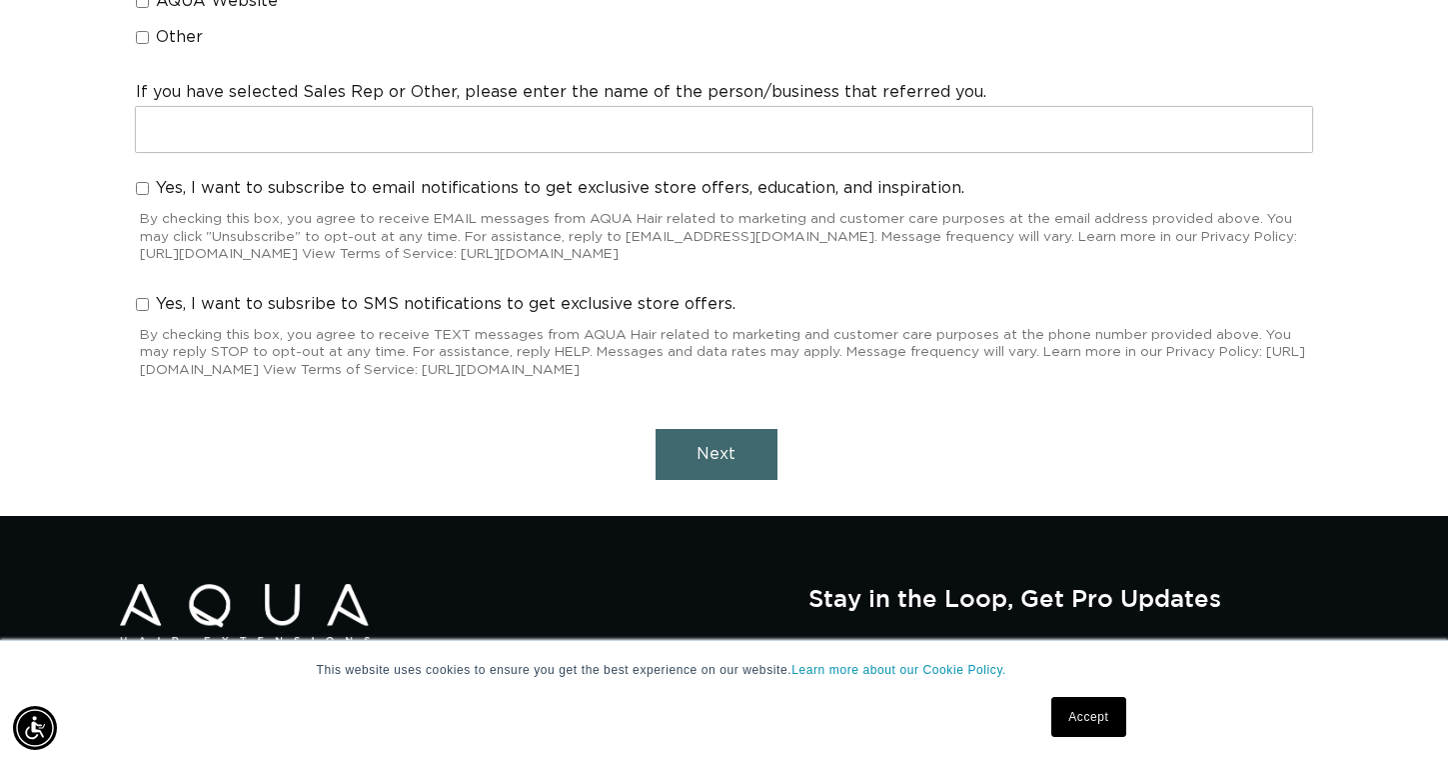
scroll to position [0, 0]
click at [681, 429] on button "Next" at bounding box center [717, 454] width 122 height 51
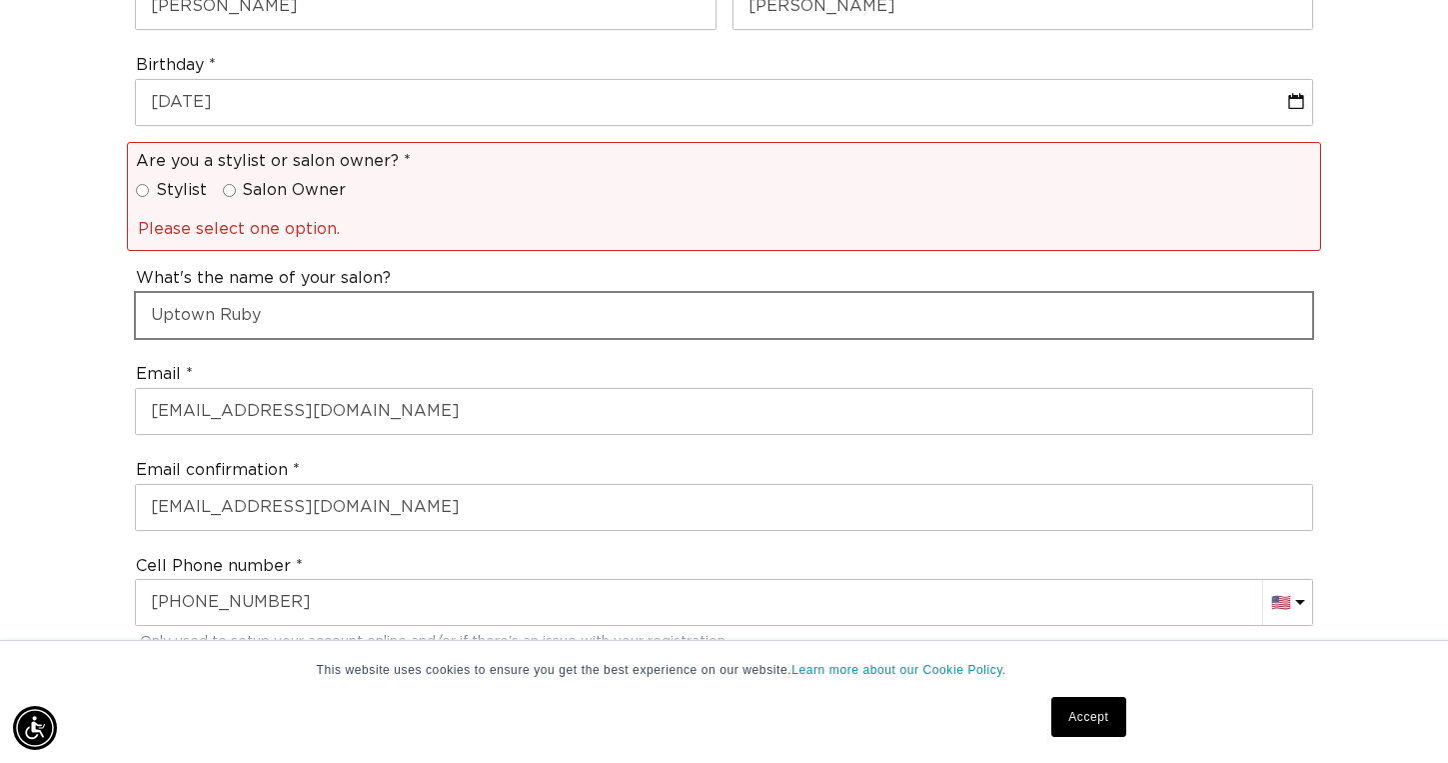
scroll to position [0, 1306]
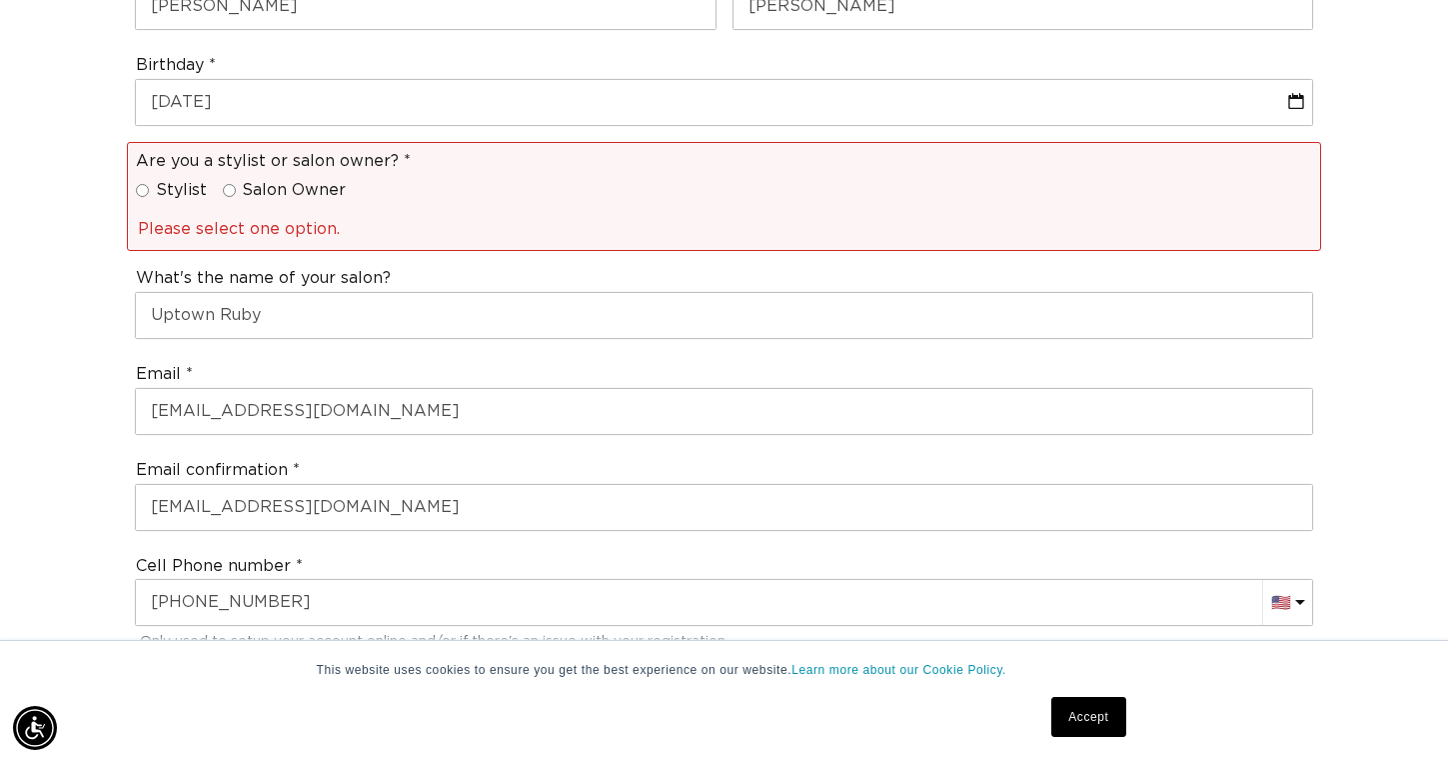
click at [143, 184] on input "Stylist" at bounding box center [142, 190] width 13 height 13
radio input "true"
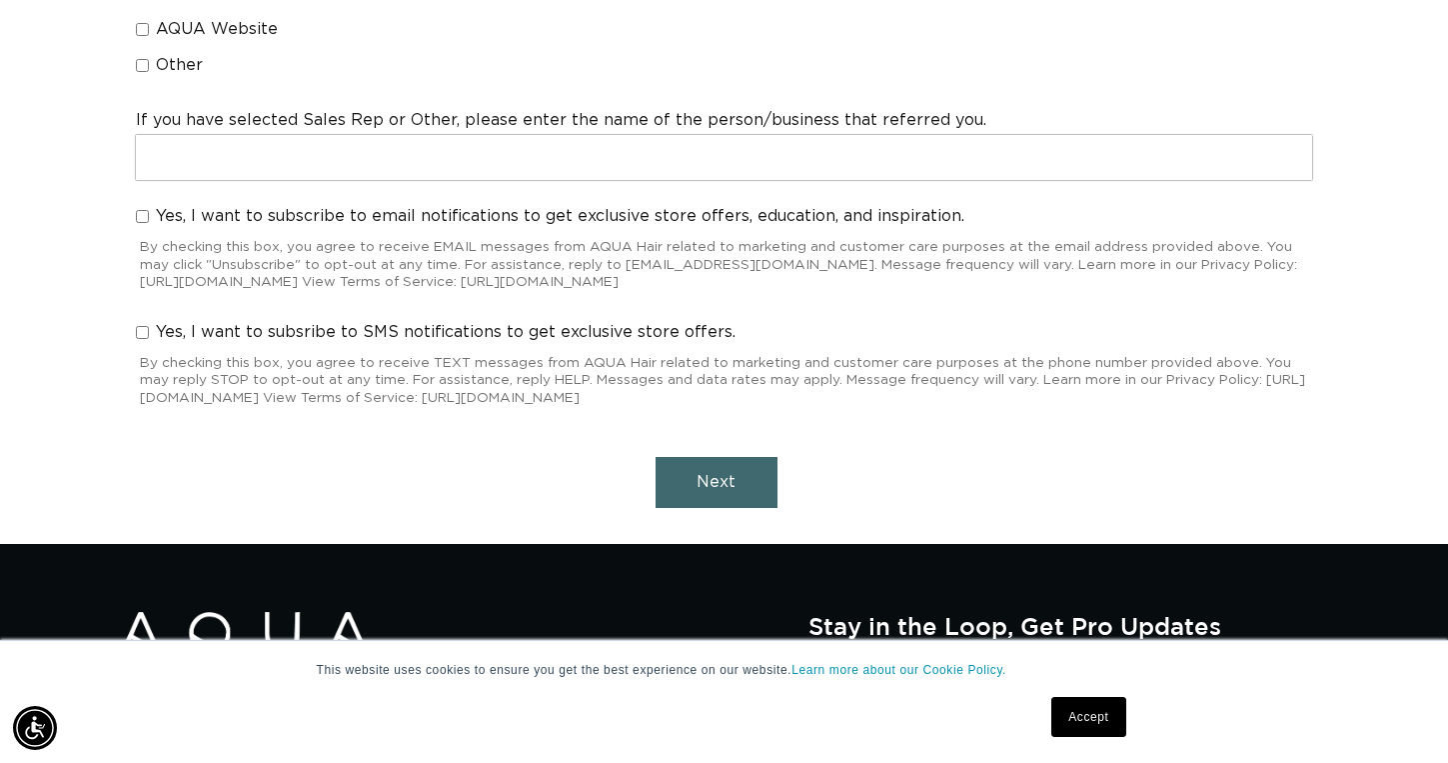
scroll to position [0, 0]
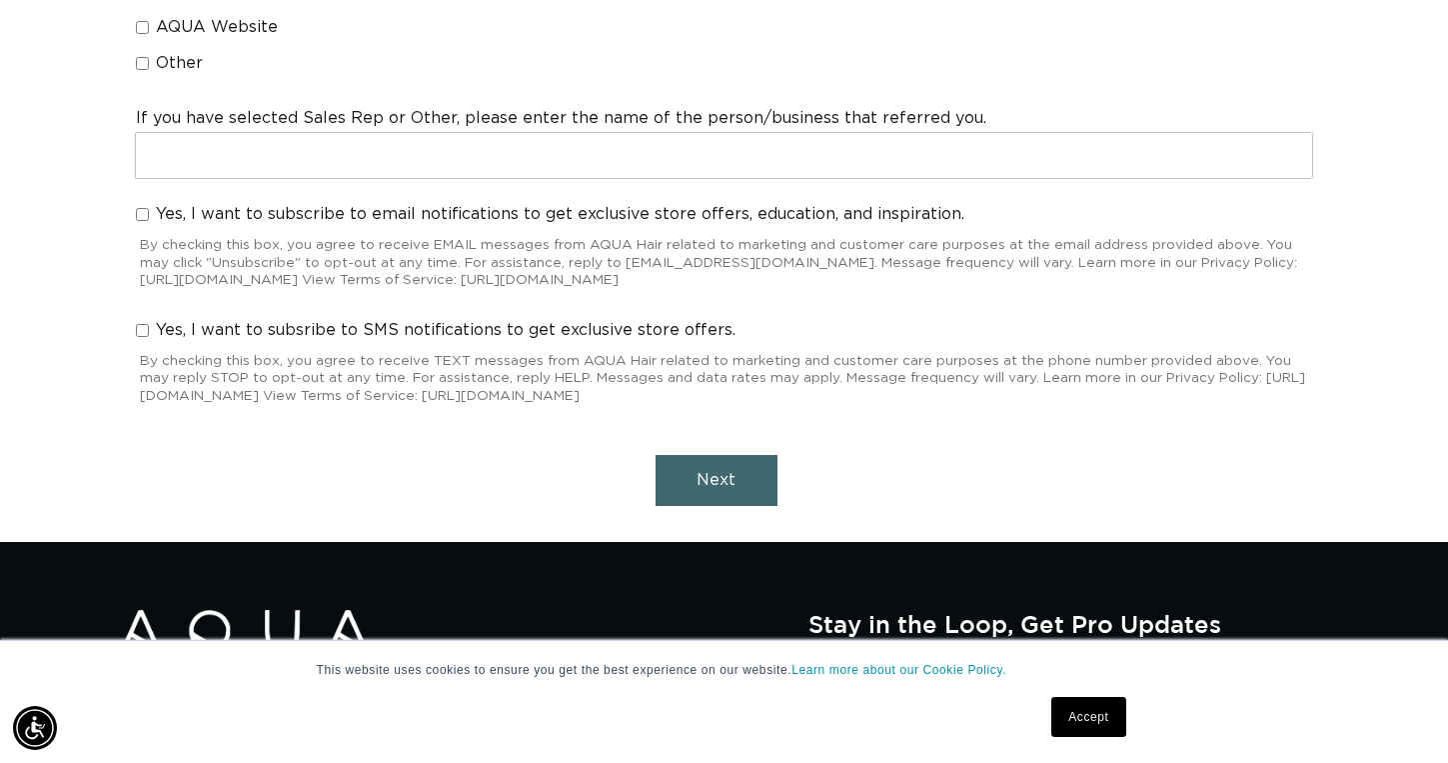
click at [723, 472] on span "Next" at bounding box center [716, 480] width 39 height 16
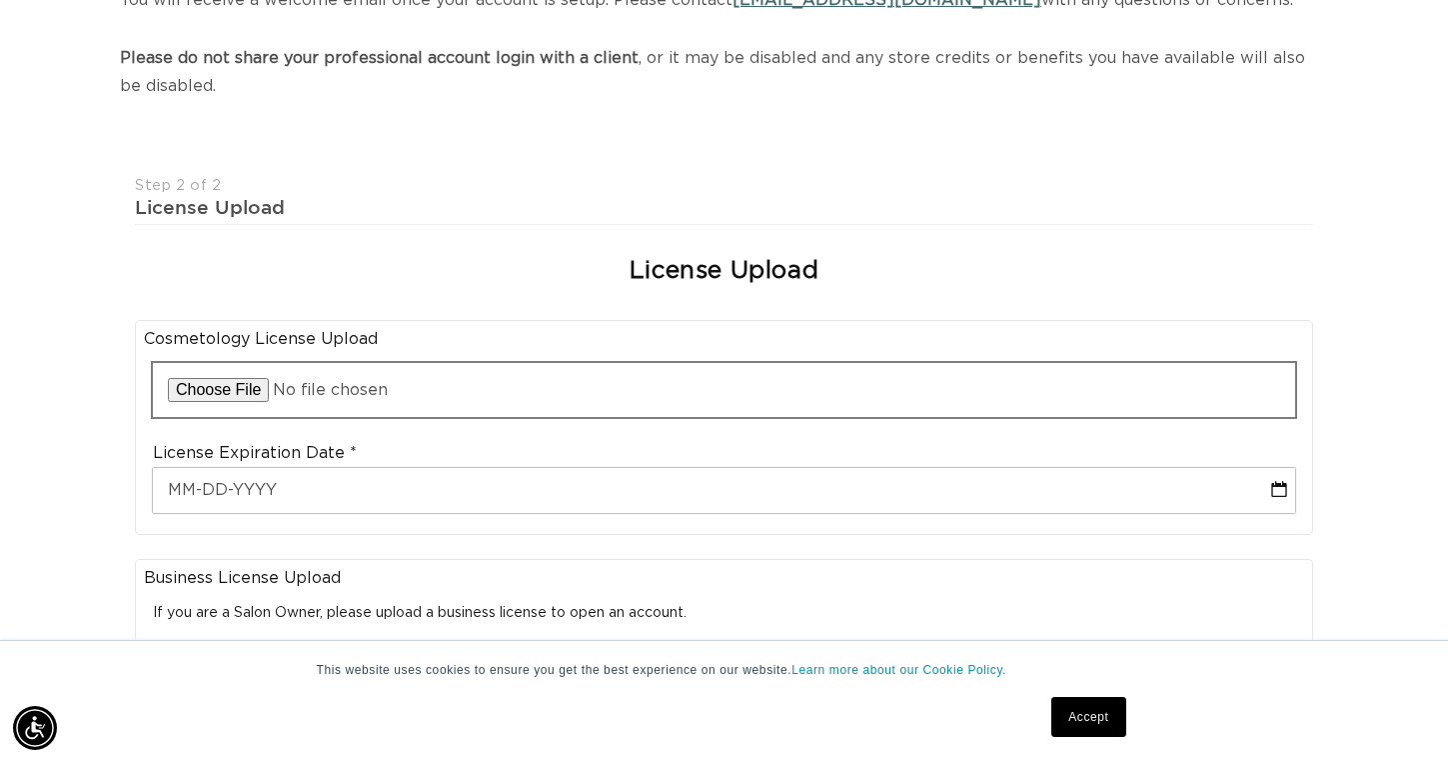
scroll to position [0, 1306]
click at [236, 380] on input "file" at bounding box center [724, 390] width 1142 height 54
type input "C:\fakepath\IMG_4736.PNG"
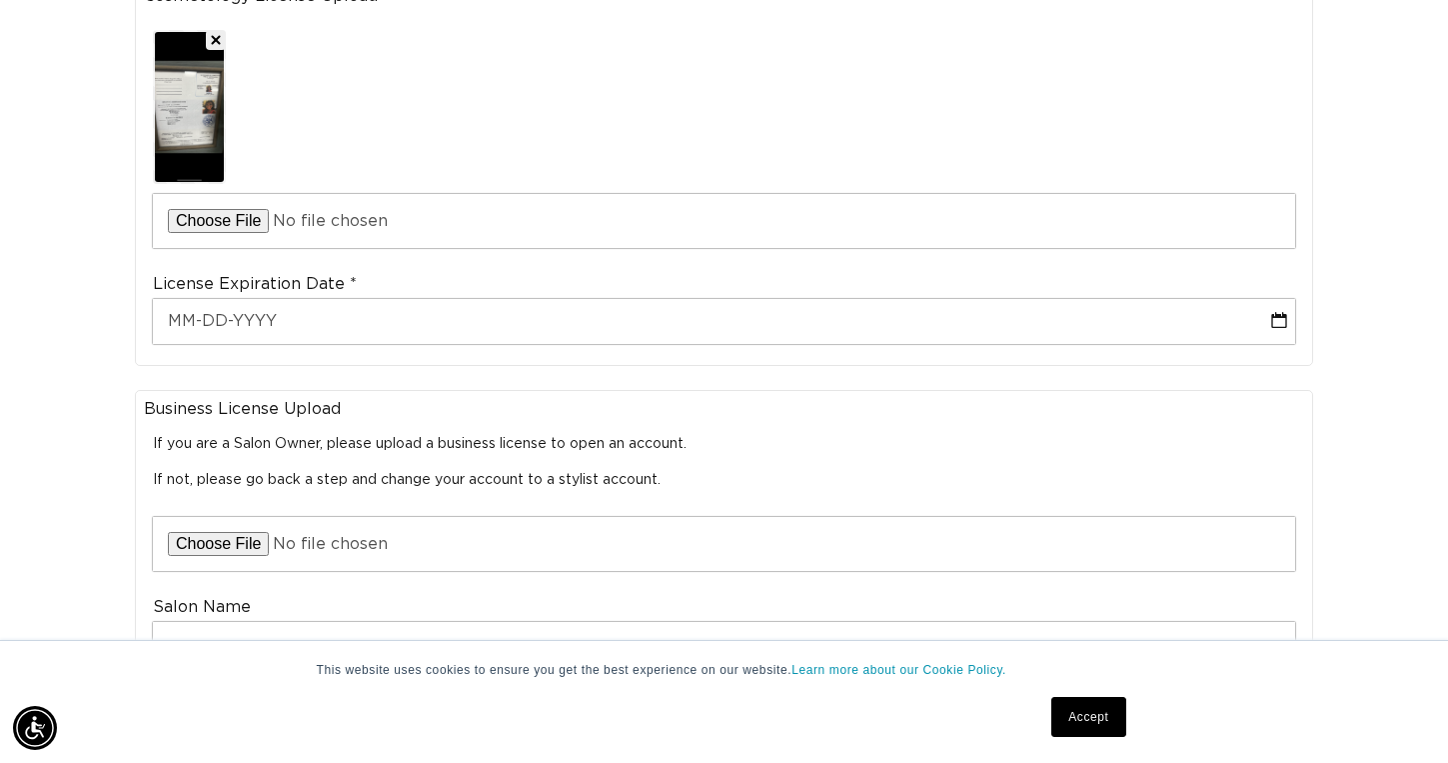
scroll to position [734, 0]
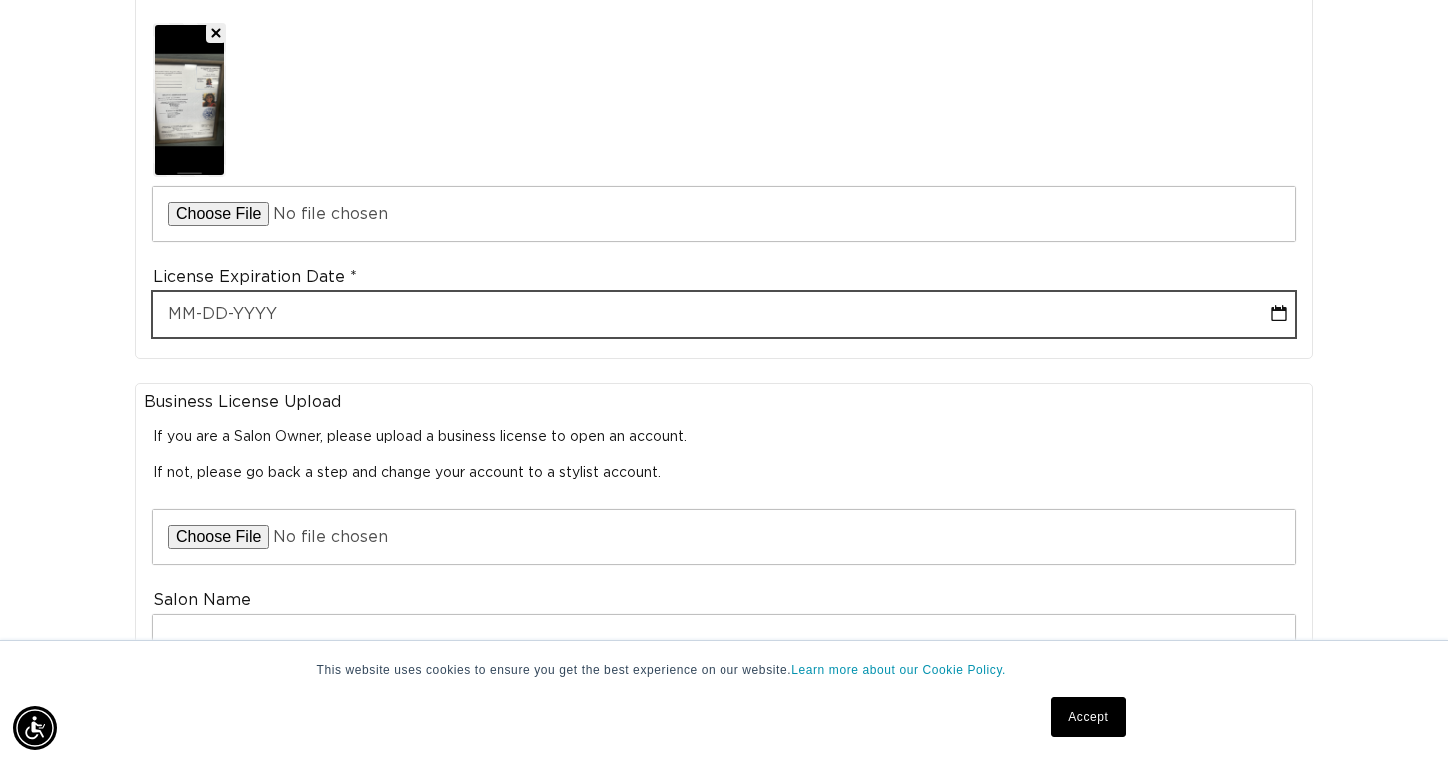
select select "8"
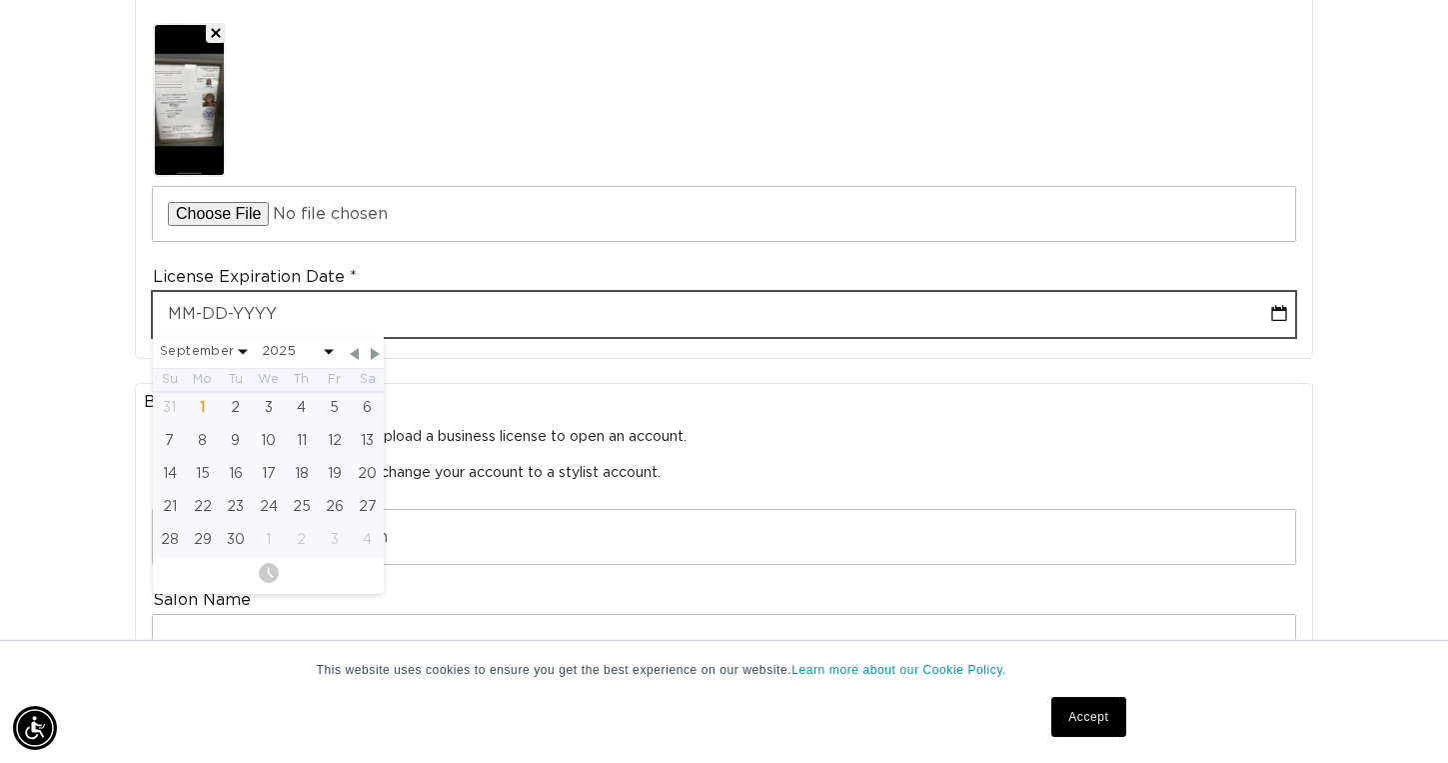
click at [242, 301] on input "text" at bounding box center [724, 314] width 1142 height 45
select select "7"
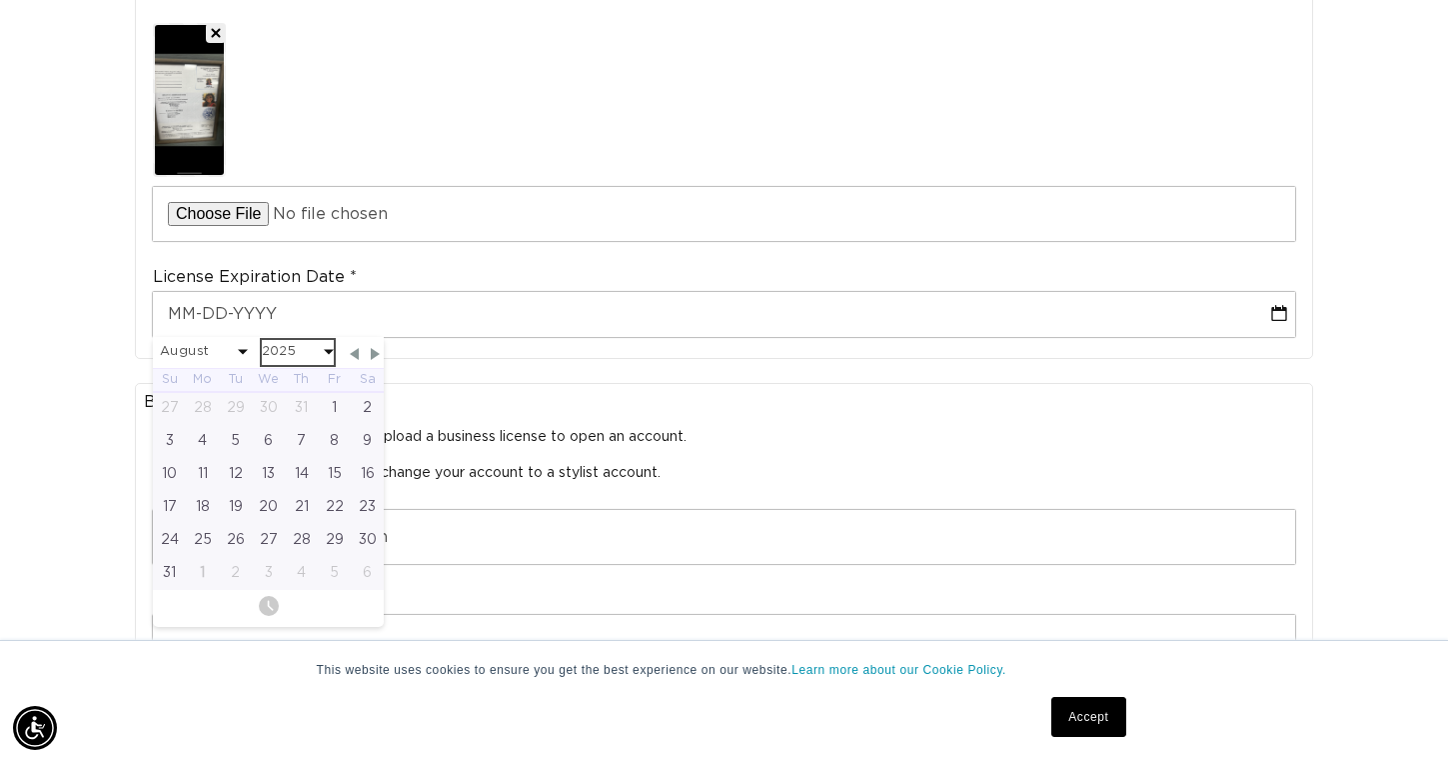
scroll to position [0, 1306]
select select "7"
select select "2027"
click at [309, 396] on div "5" at bounding box center [301, 408] width 33 height 33
type input "08-05-2027"
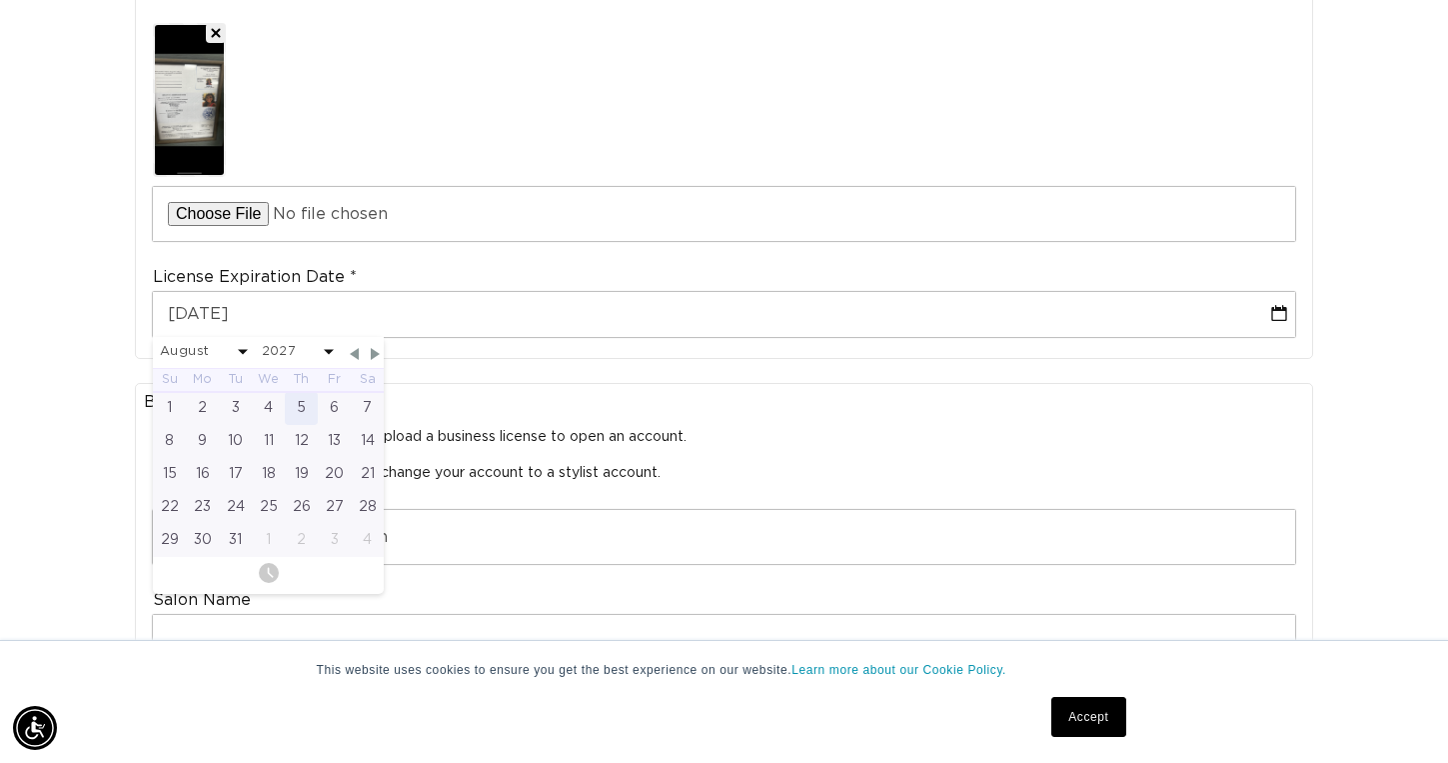
select select "7"
select select "2027"
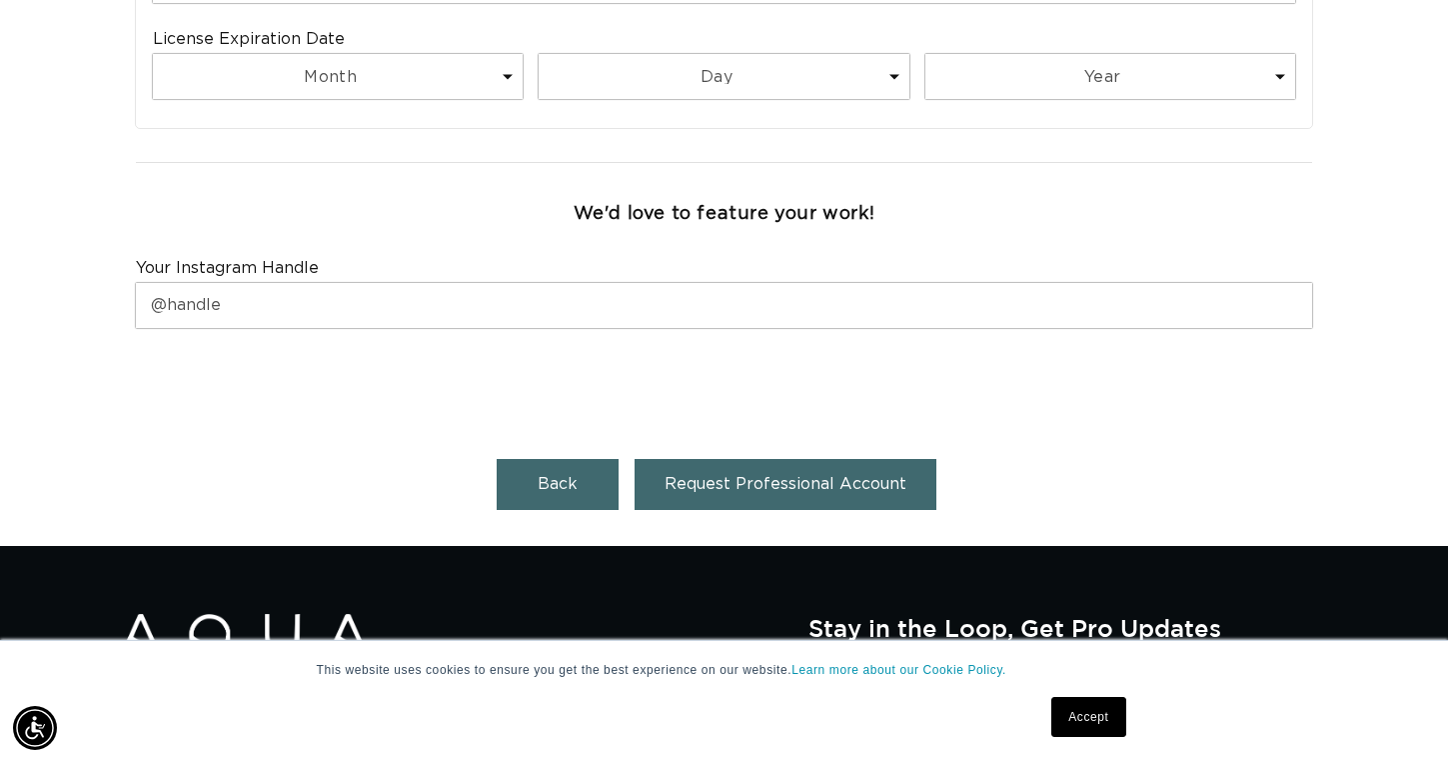
scroll to position [1391, 0]
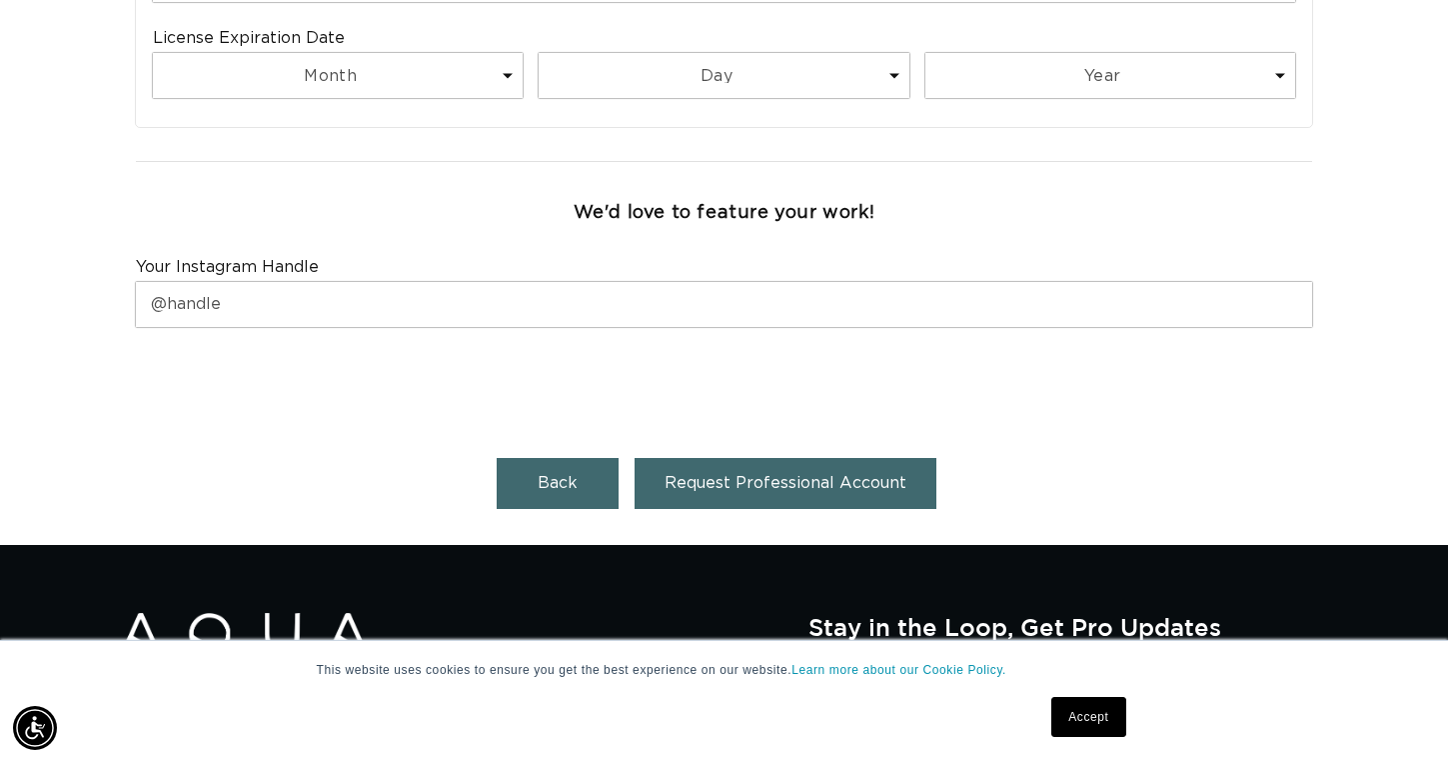
click at [709, 458] on button "Request Professional Account" at bounding box center [786, 483] width 302 height 51
